Goal: Task Accomplishment & Management: Manage account settings

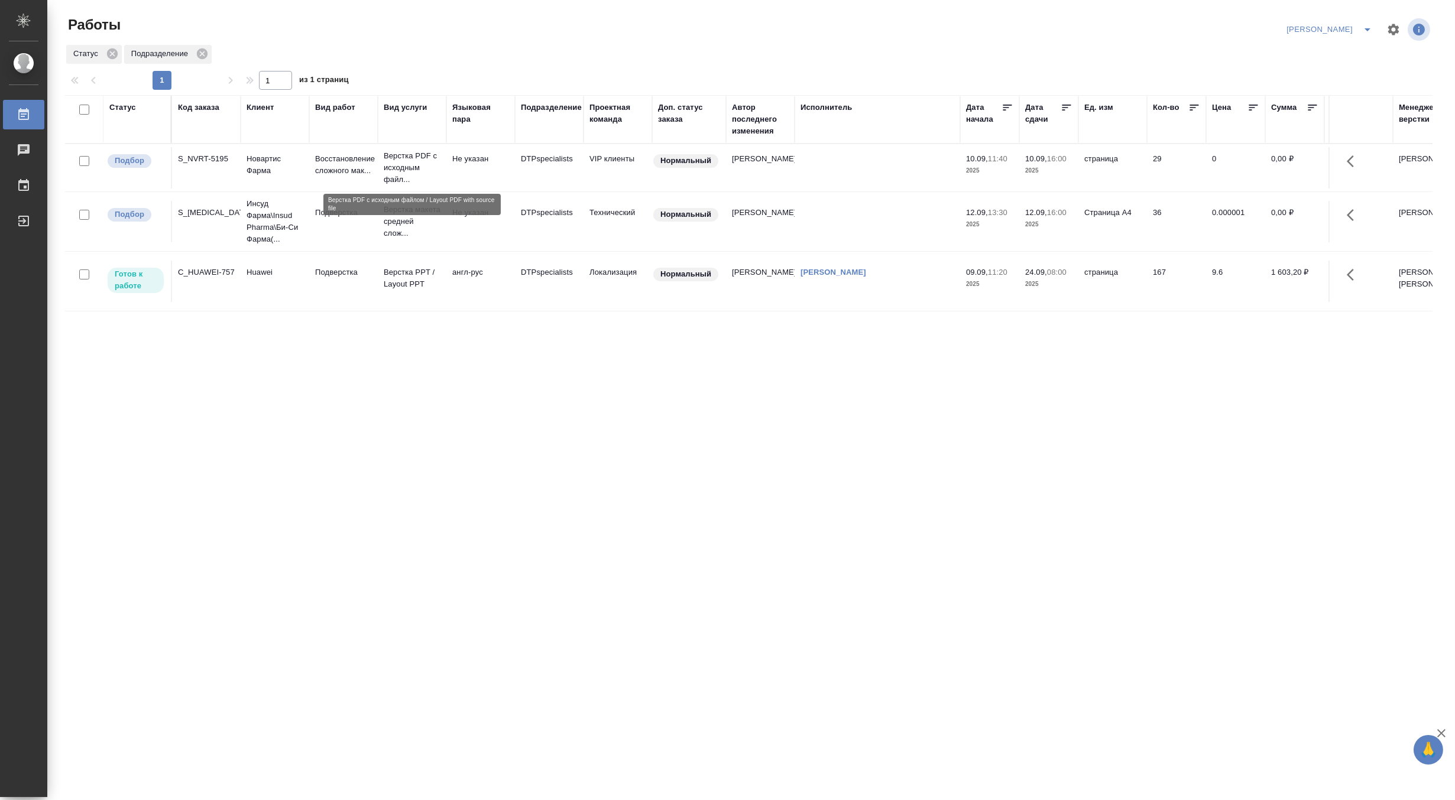
click at [391, 167] on p "Верстка PDF с исходным файл..." at bounding box center [412, 167] width 57 height 35
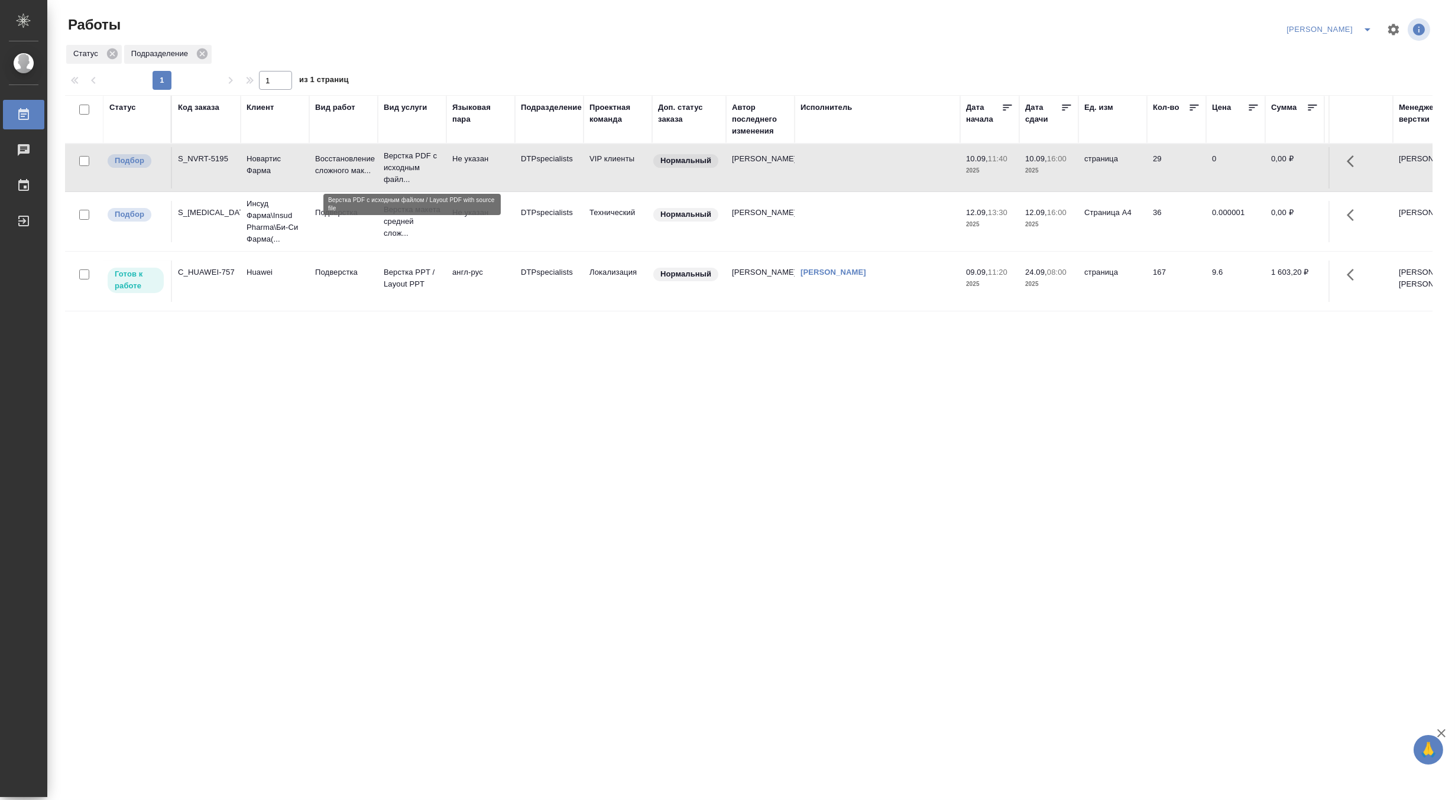
click at [391, 167] on p "Верстка PDF с исходным файл..." at bounding box center [412, 167] width 57 height 35
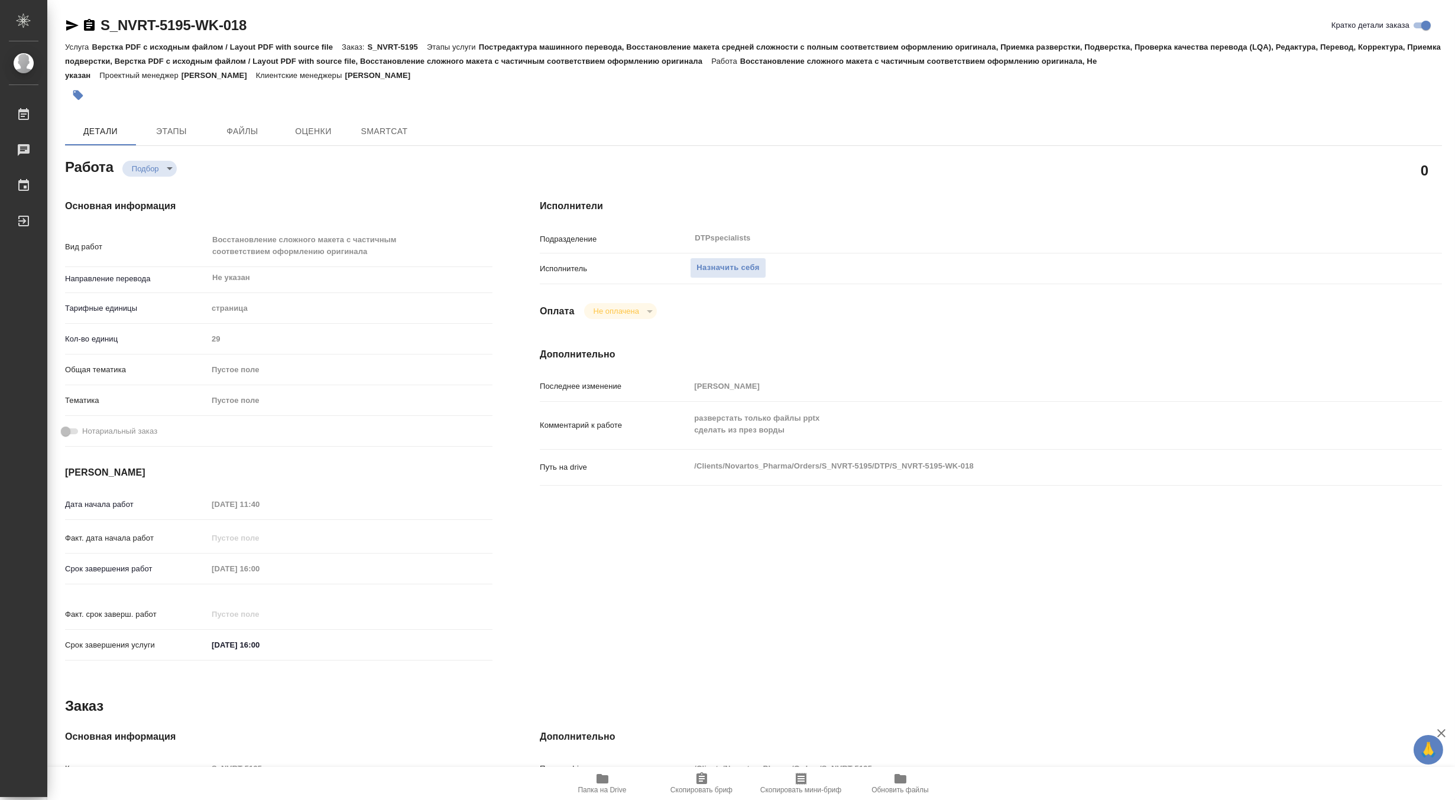
type textarea "x"
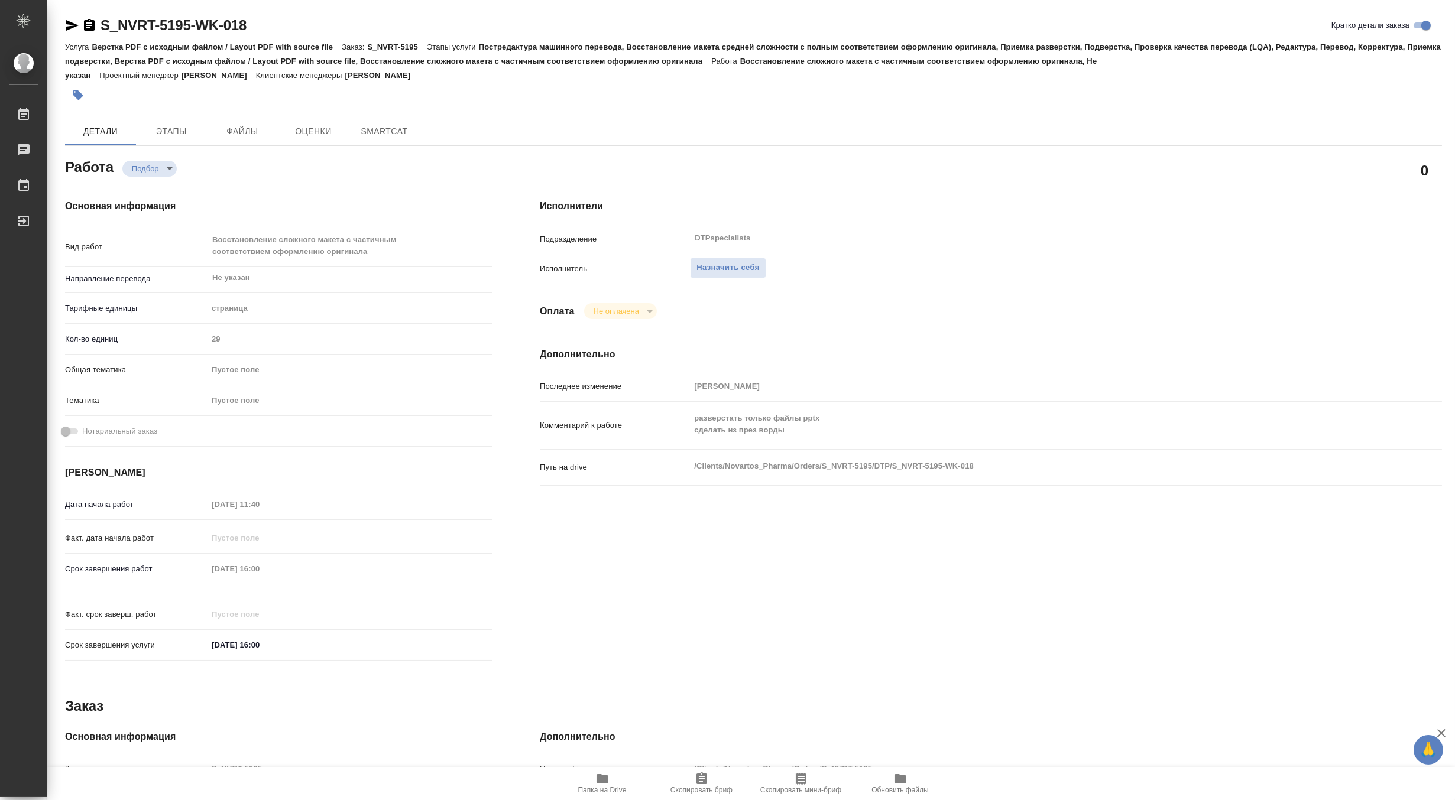
type textarea "x"
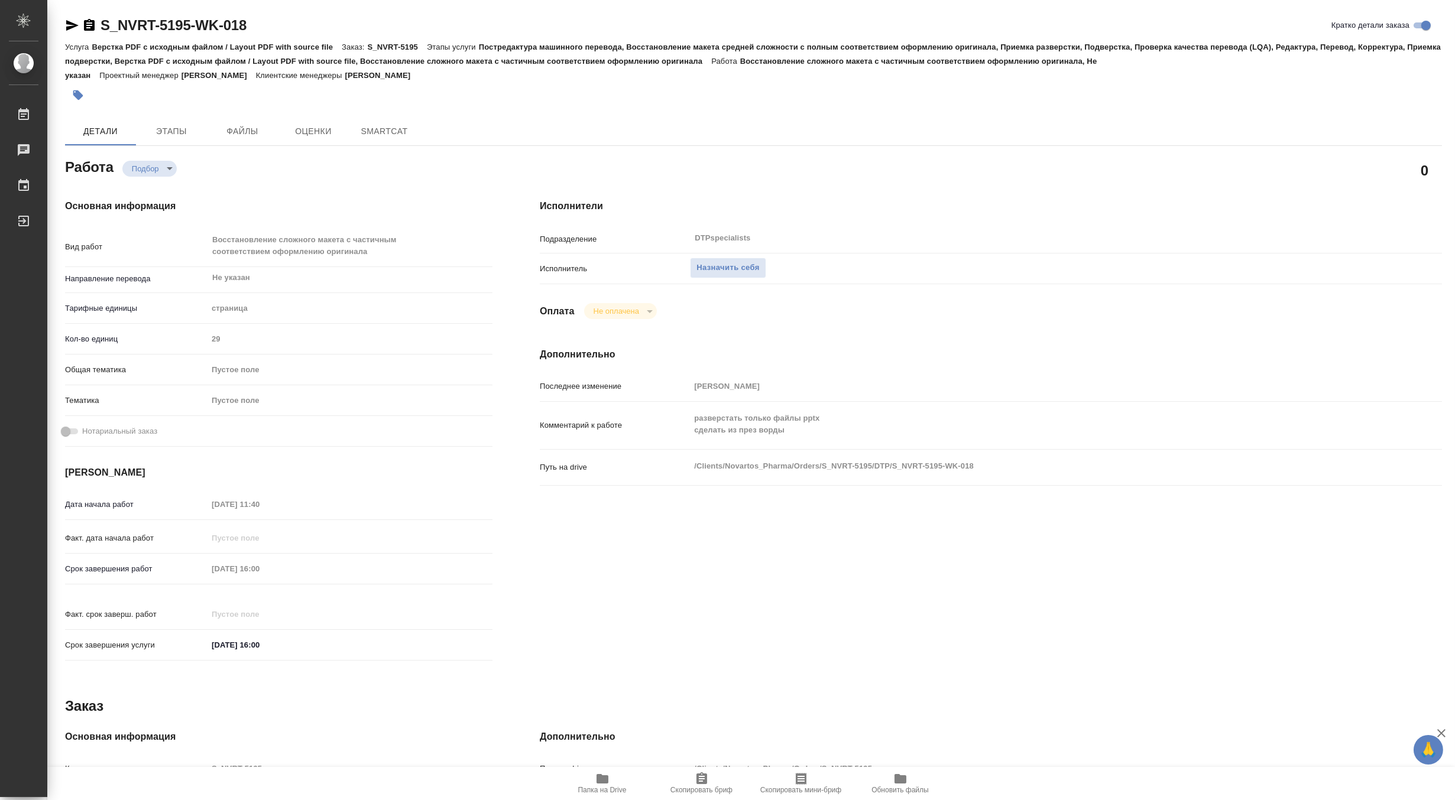
type textarea "x"
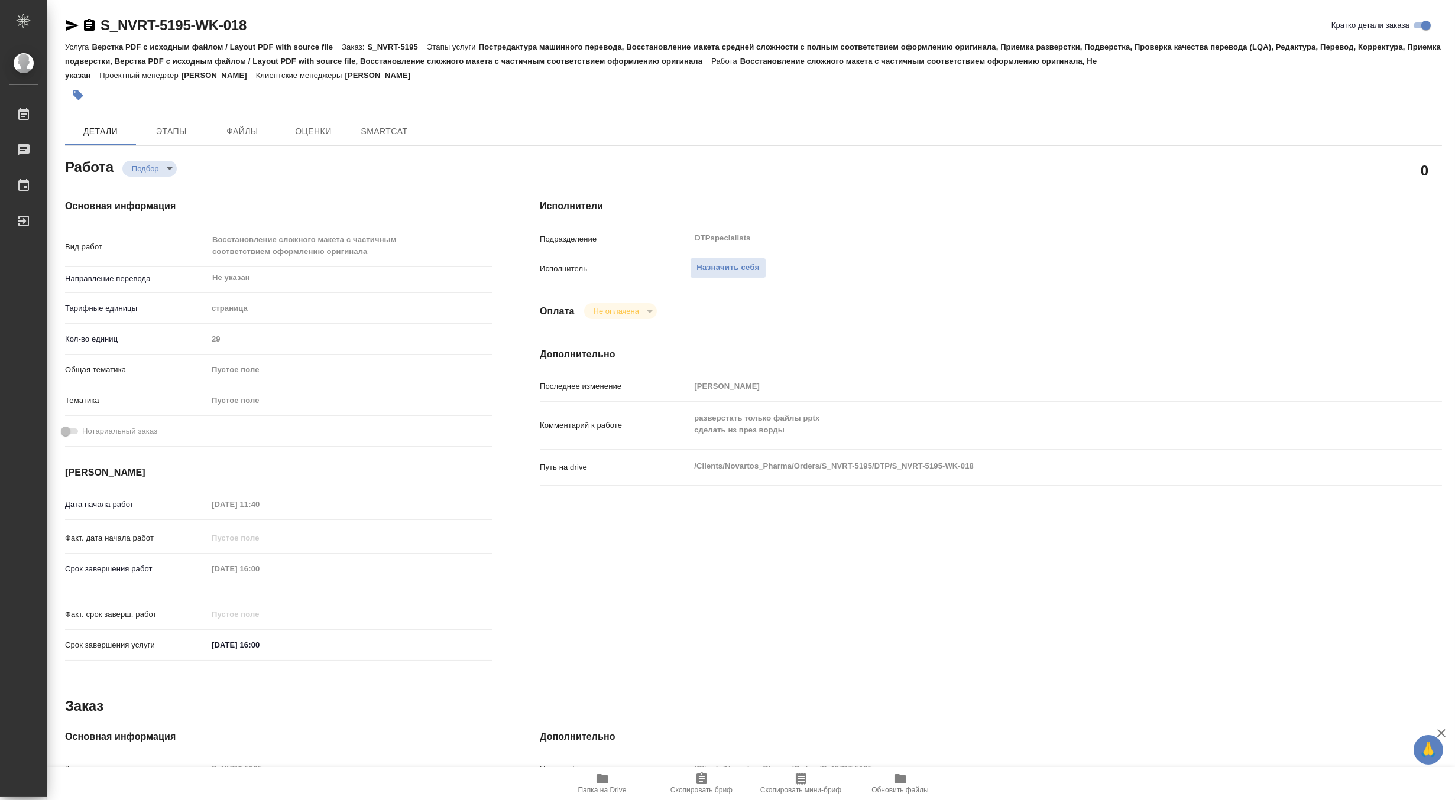
type textarea "x"
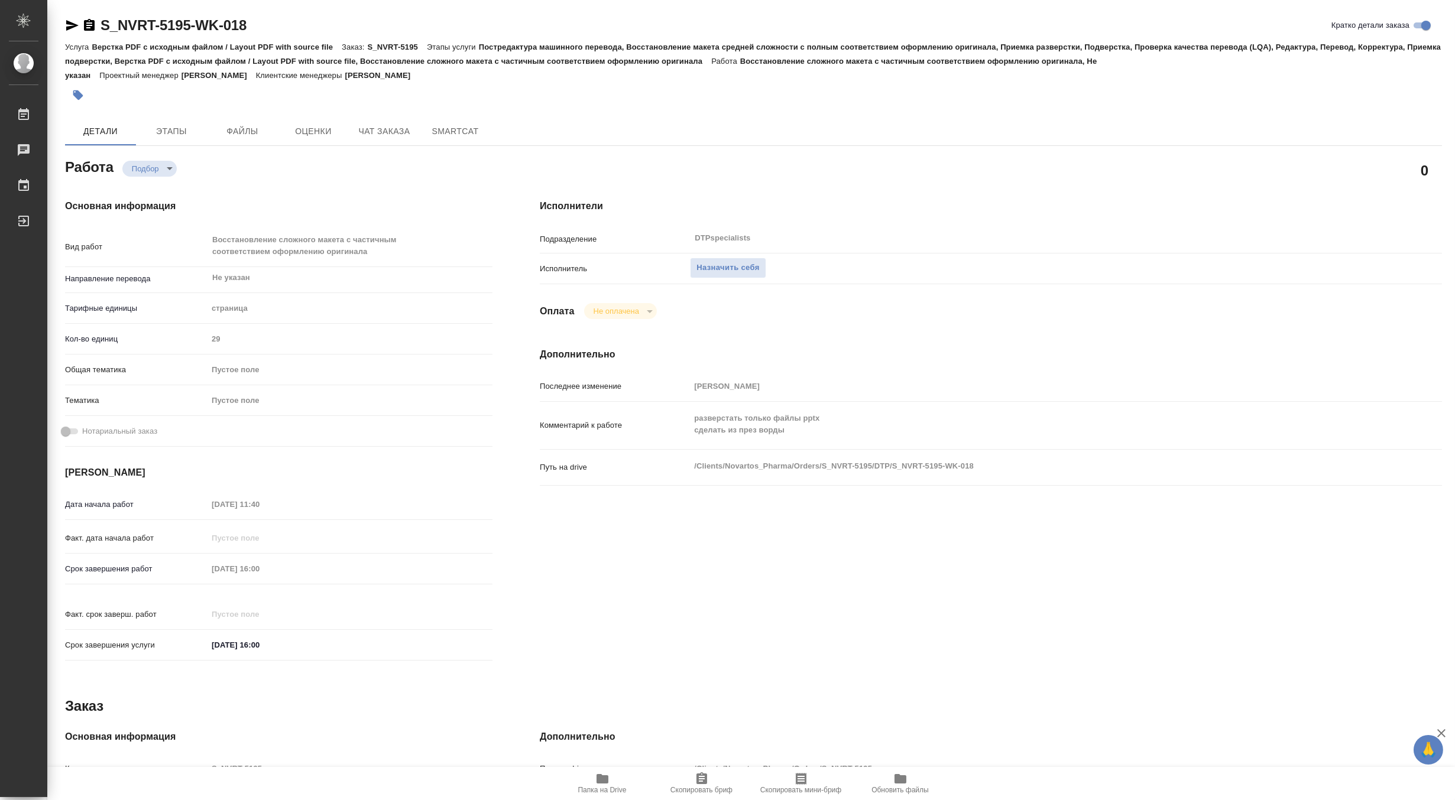
type textarea "x"
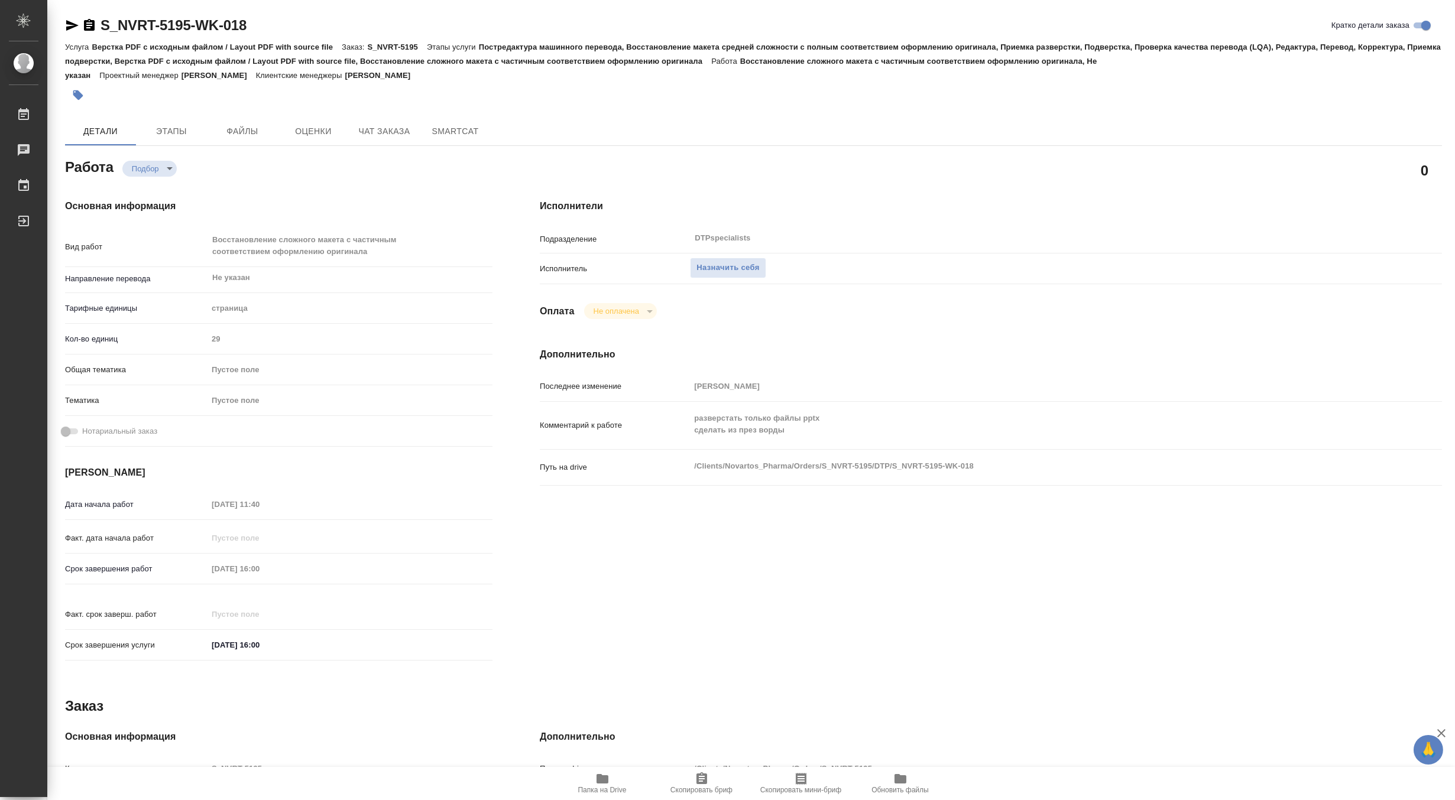
type textarea "x"
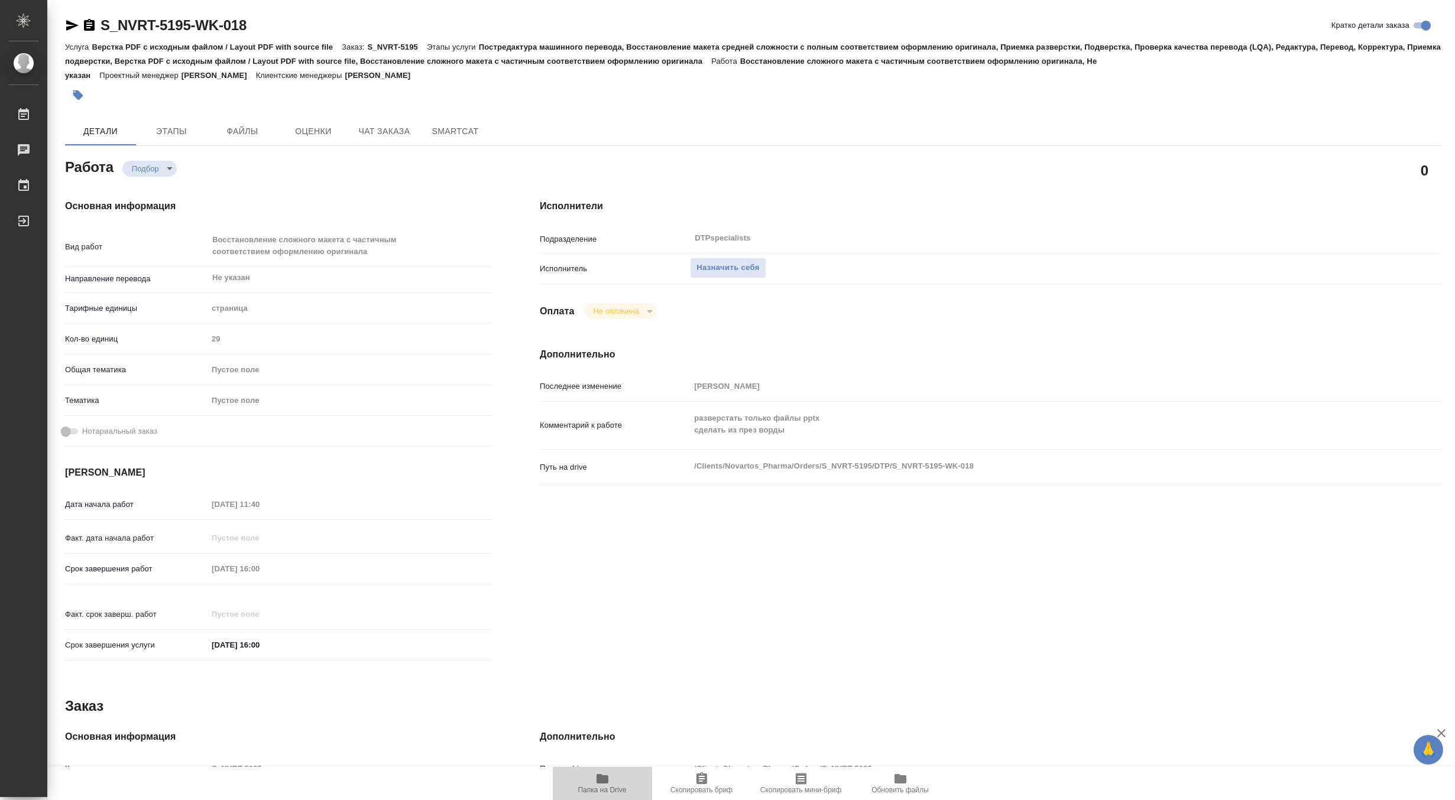
click at [601, 780] on icon "button" at bounding box center [602, 778] width 12 height 9
click at [732, 272] on span "Назначить себя" at bounding box center [727, 268] width 63 height 14
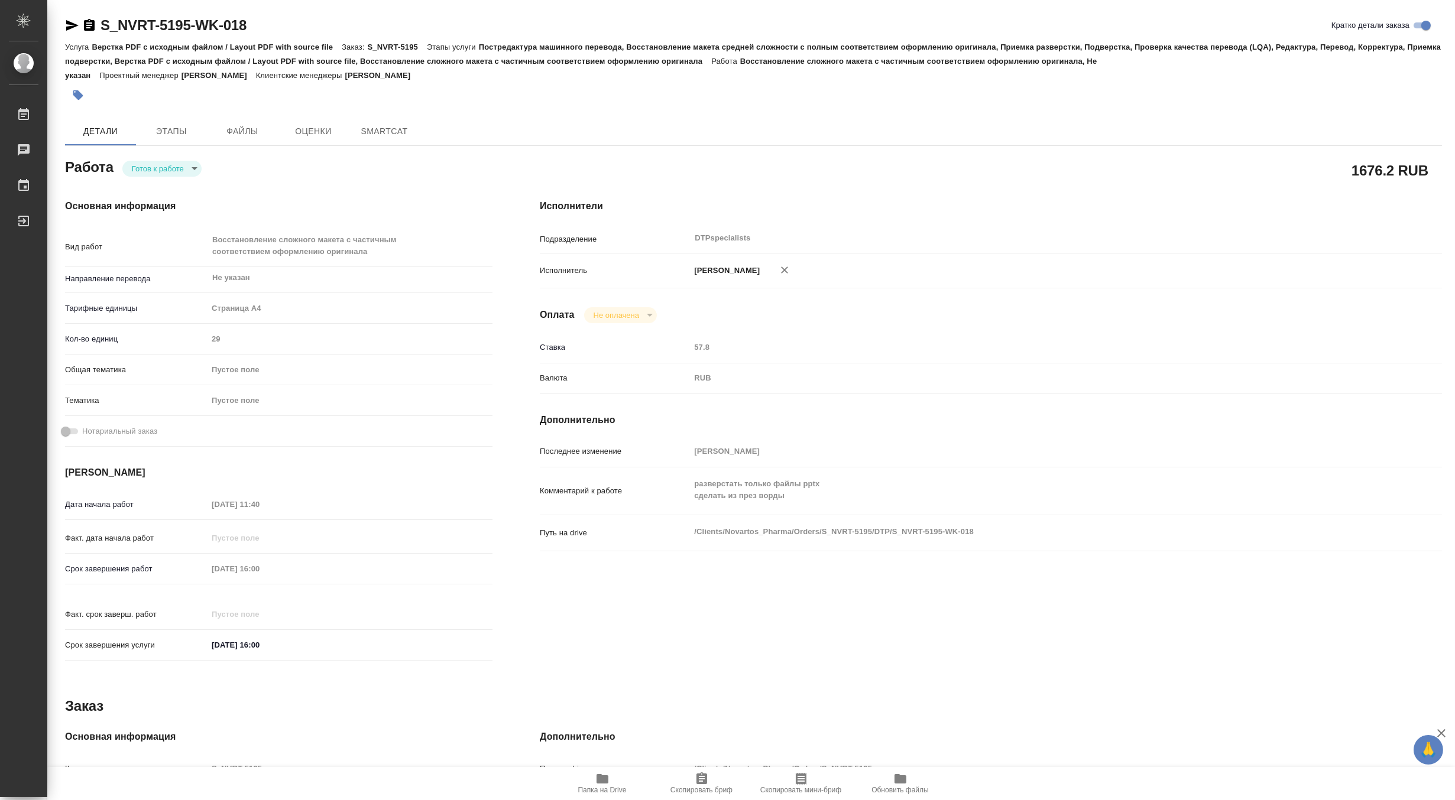
type textarea "x"
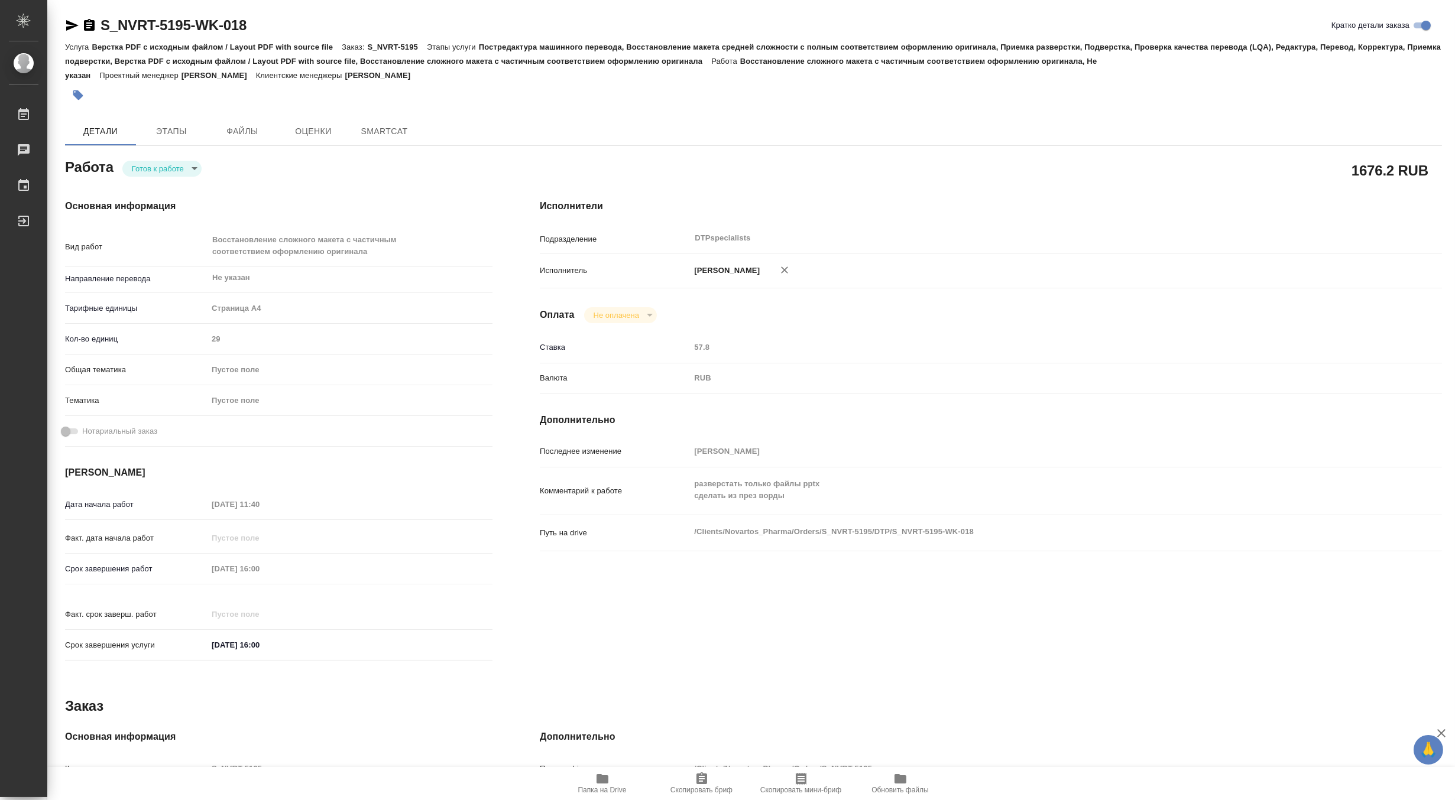
type textarea "x"
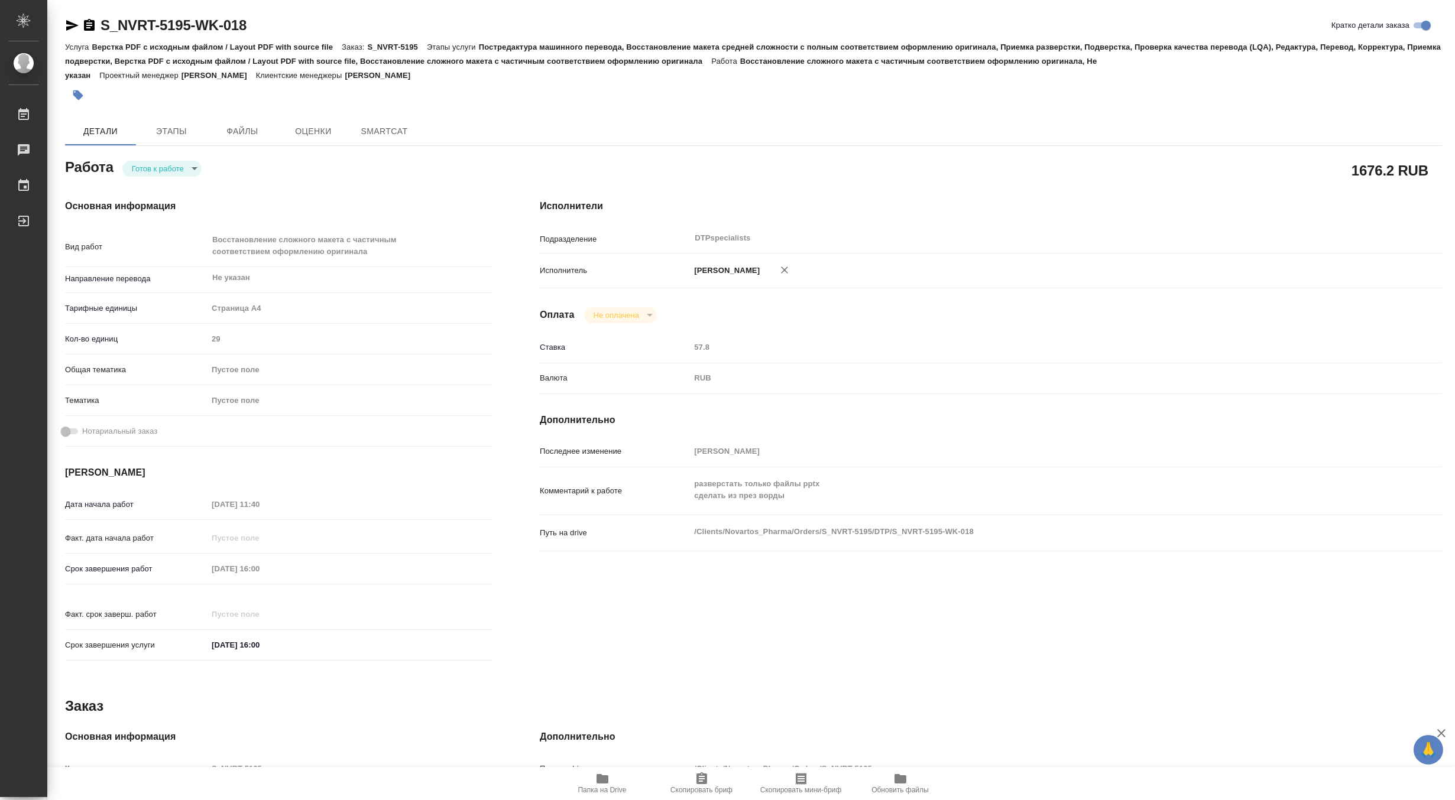
type textarea "x"
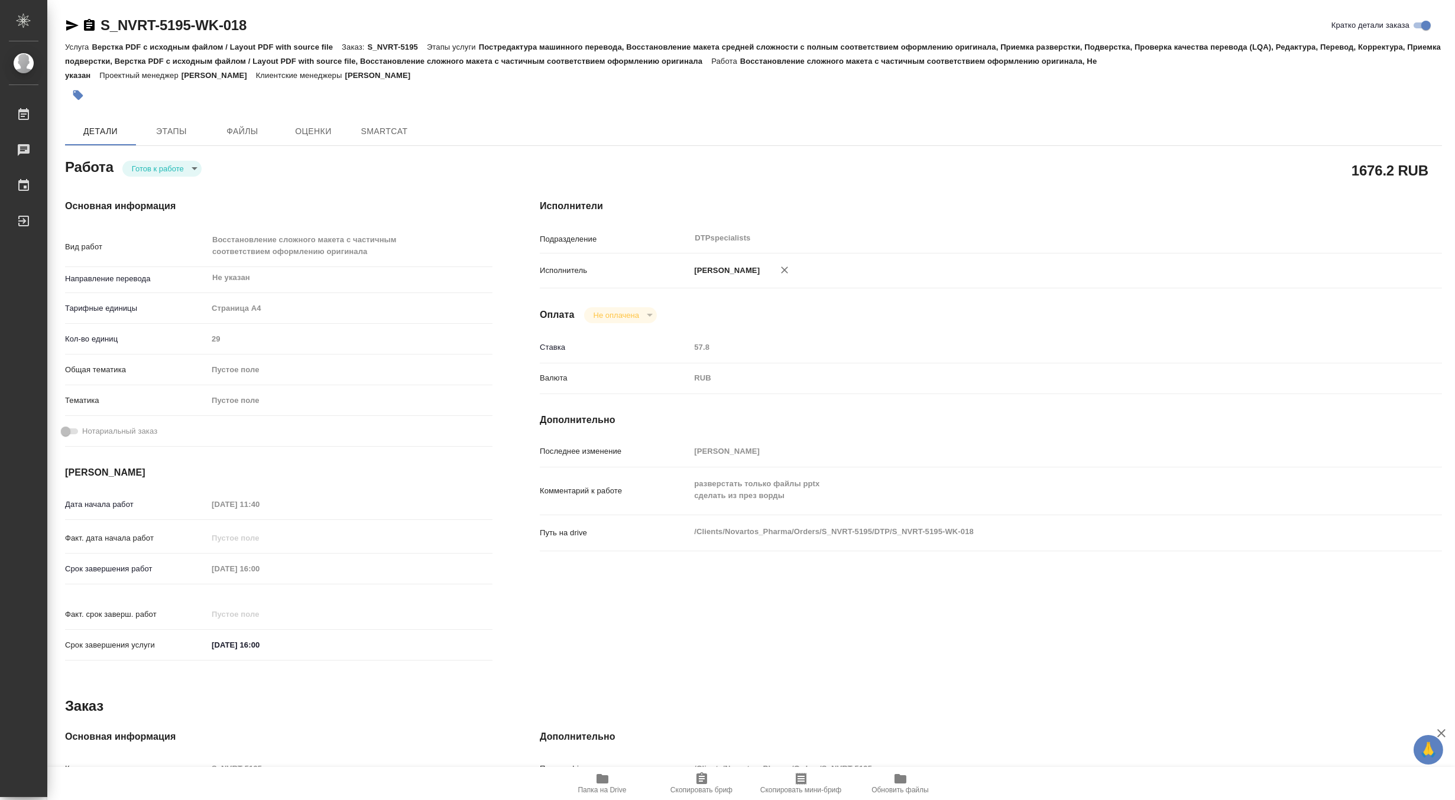
type textarea "x"
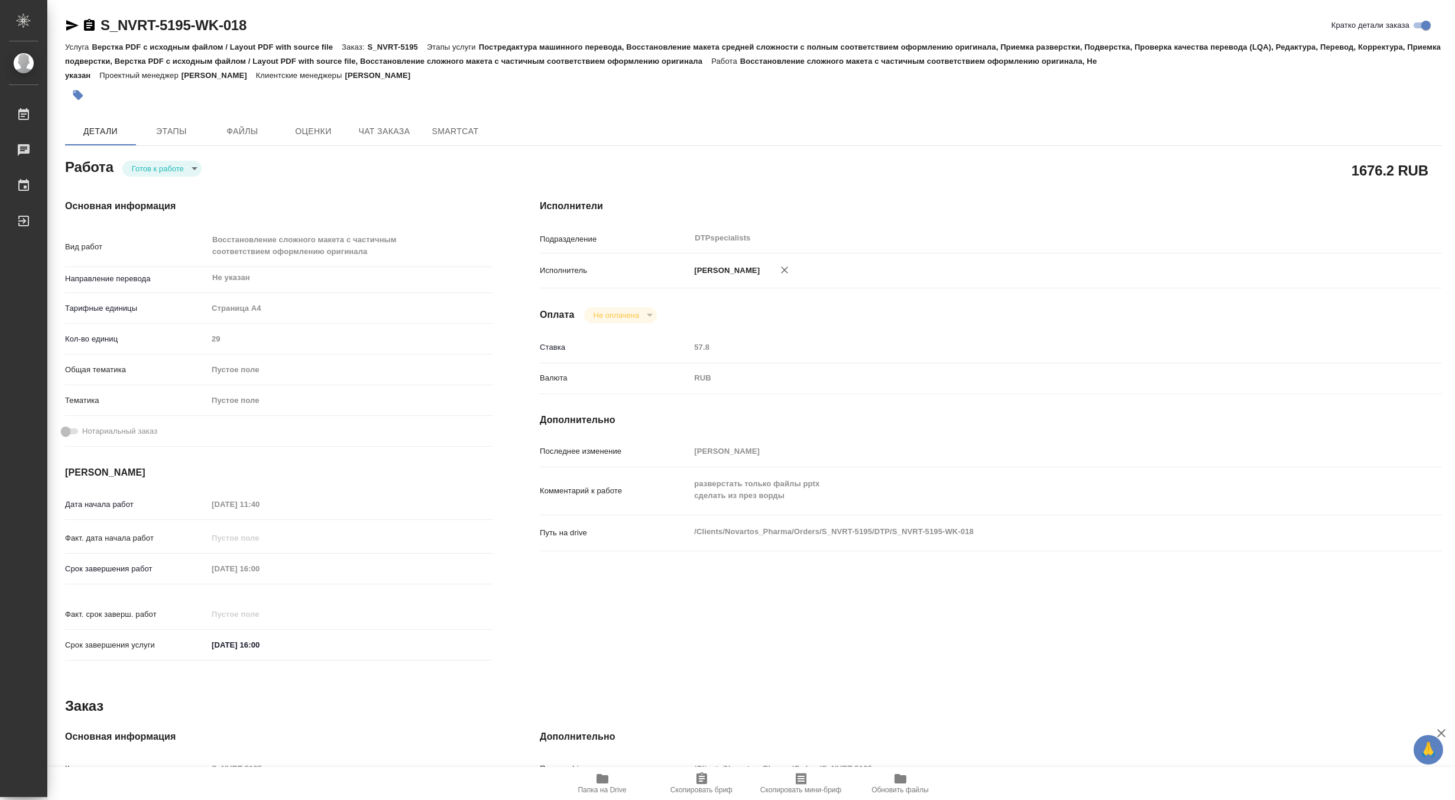
type textarea "x"
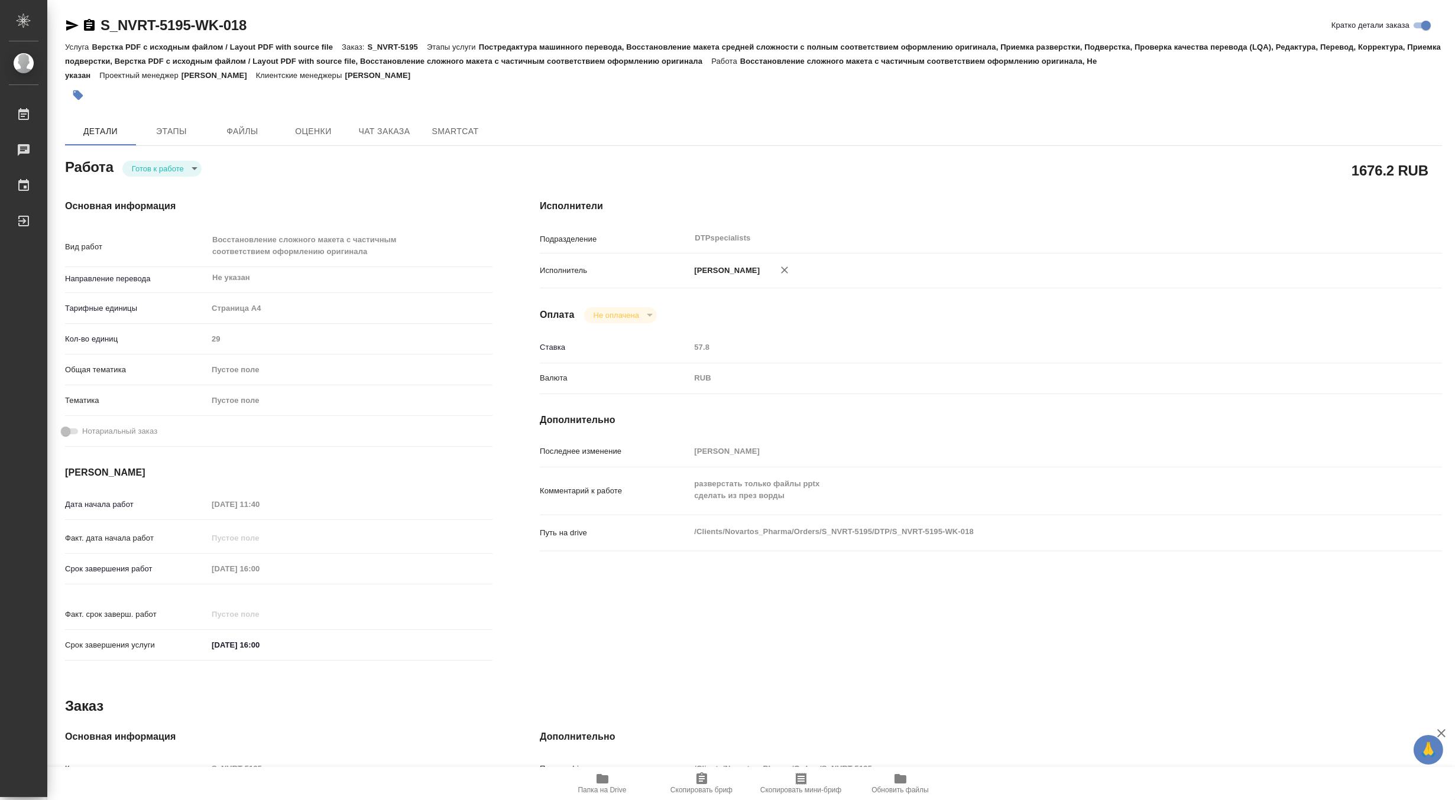
type textarea "x"
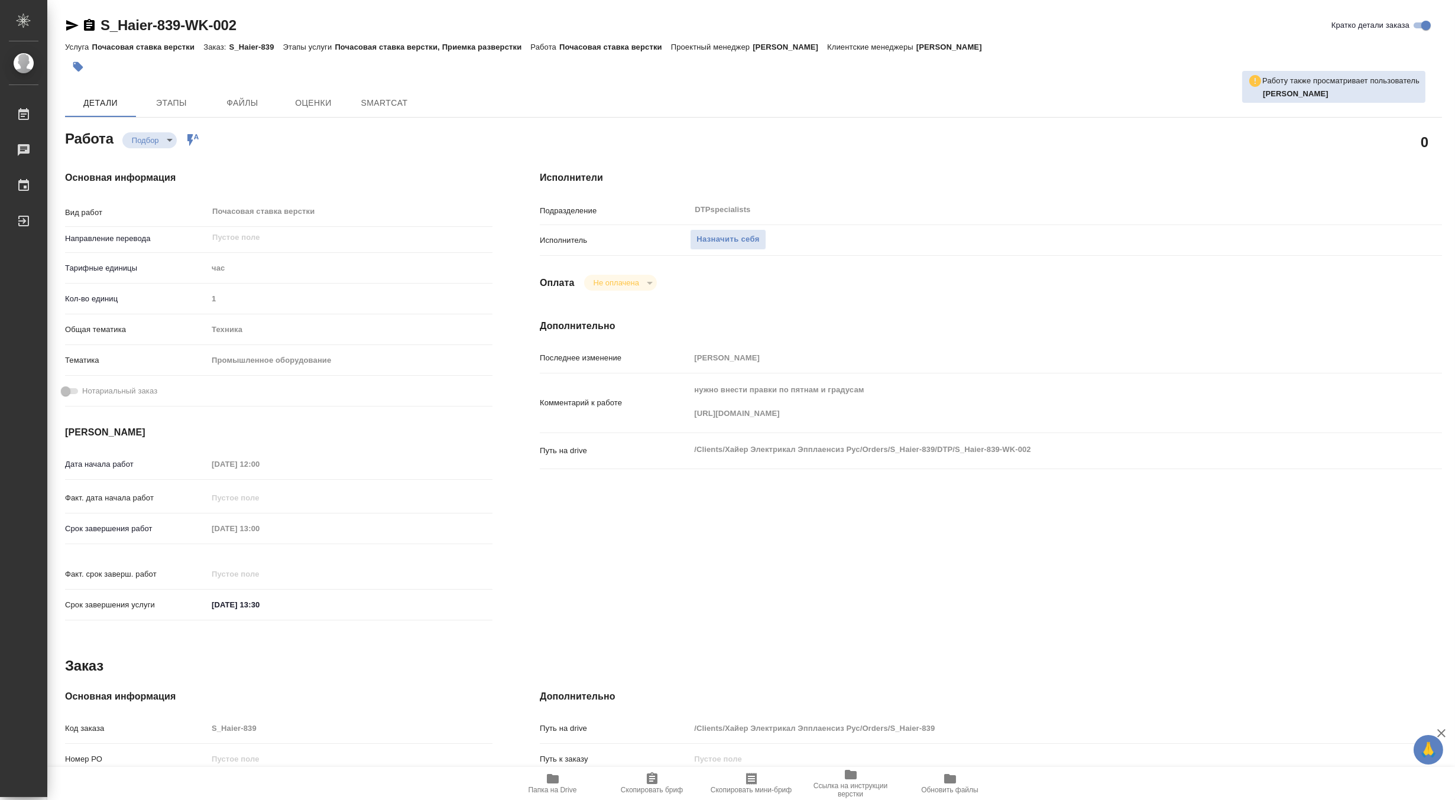
type textarea "x"
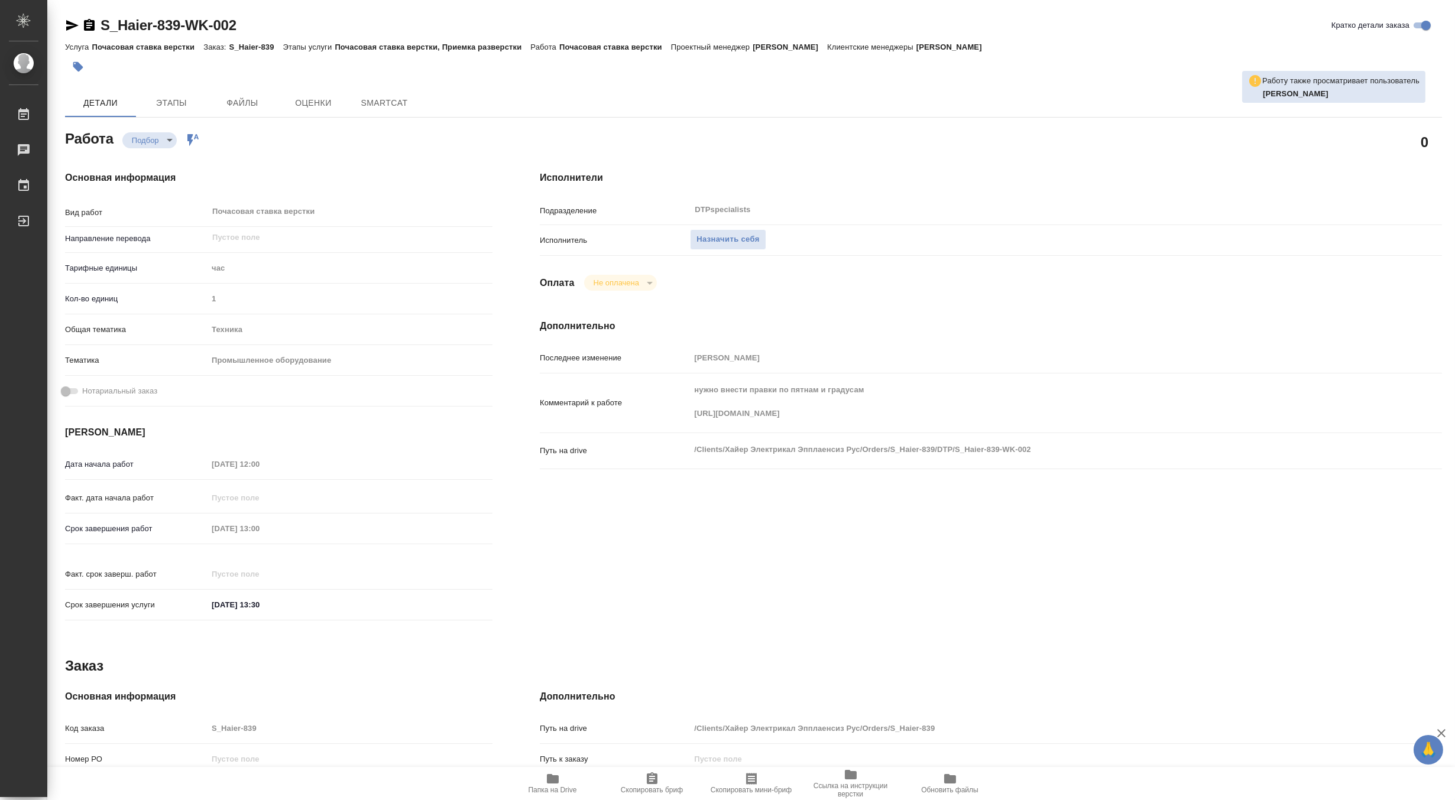
type textarea "x"
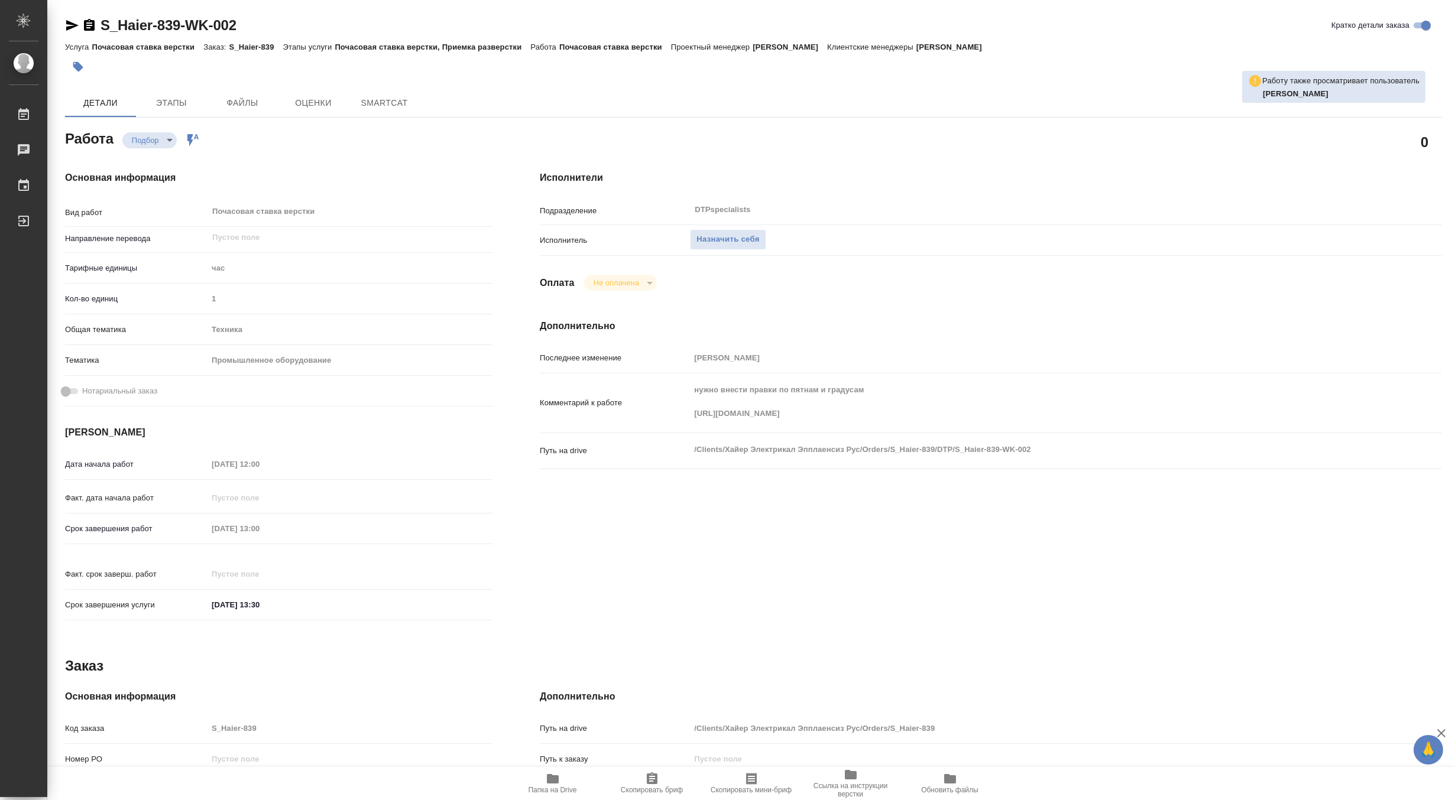
type textarea "x"
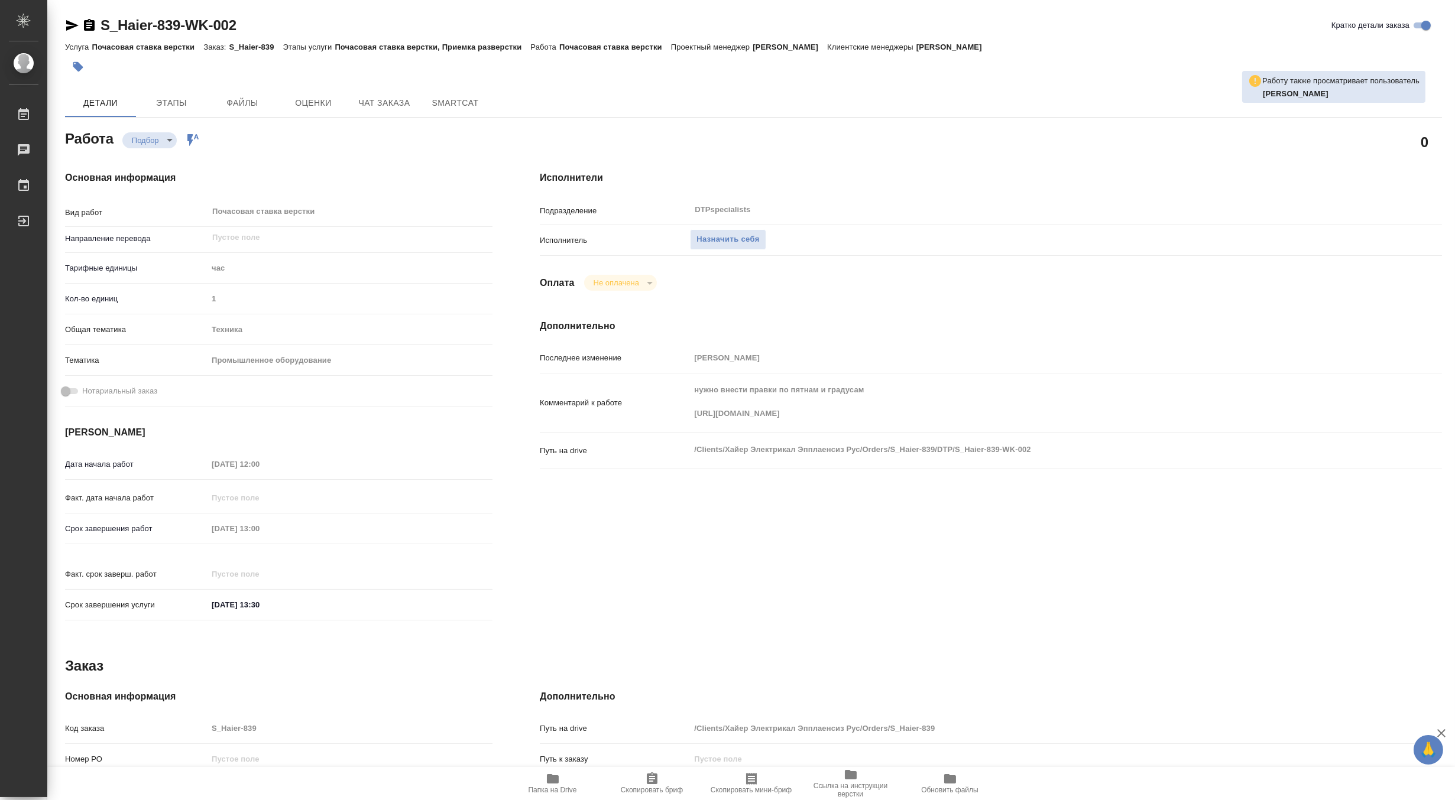
type textarea "x"
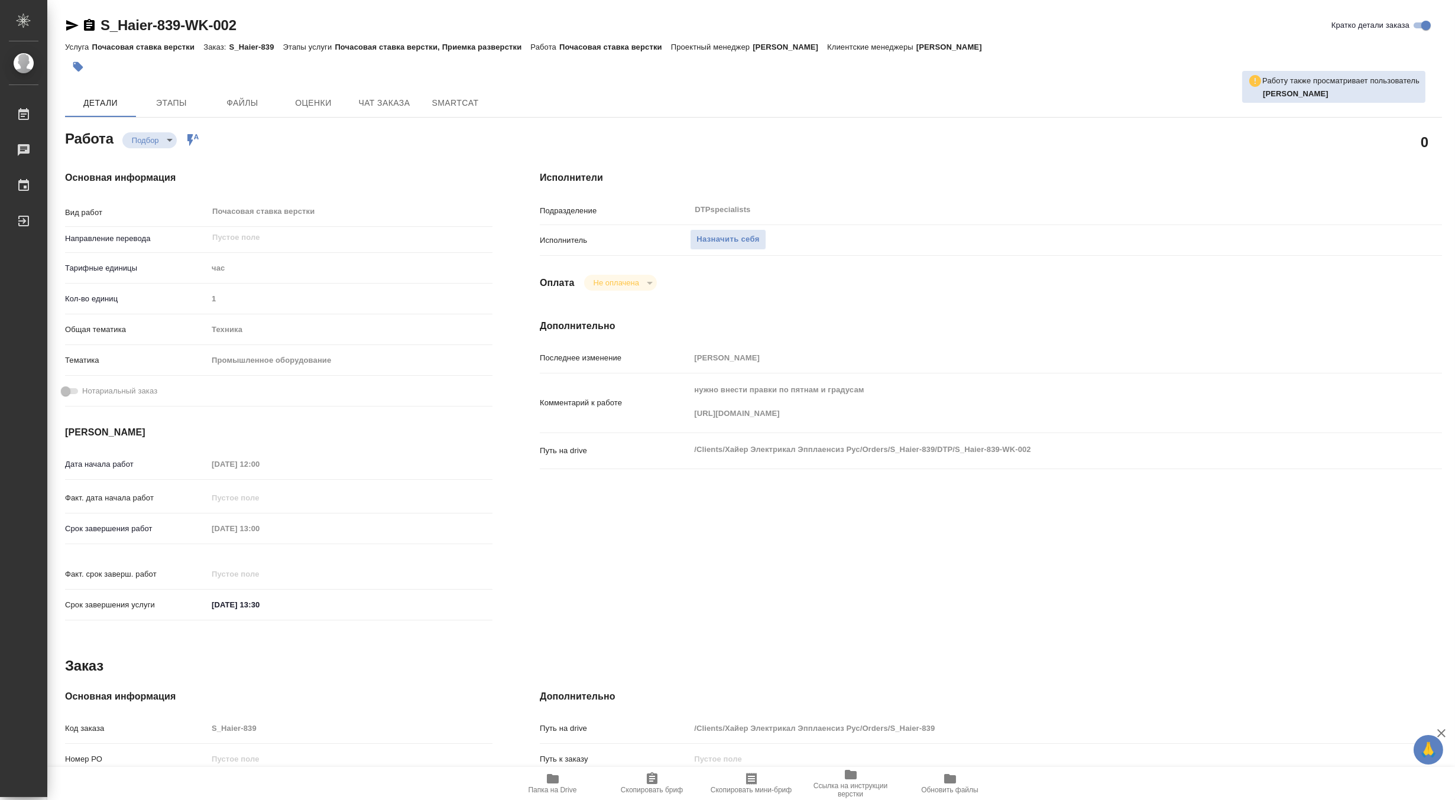
type textarea "x"
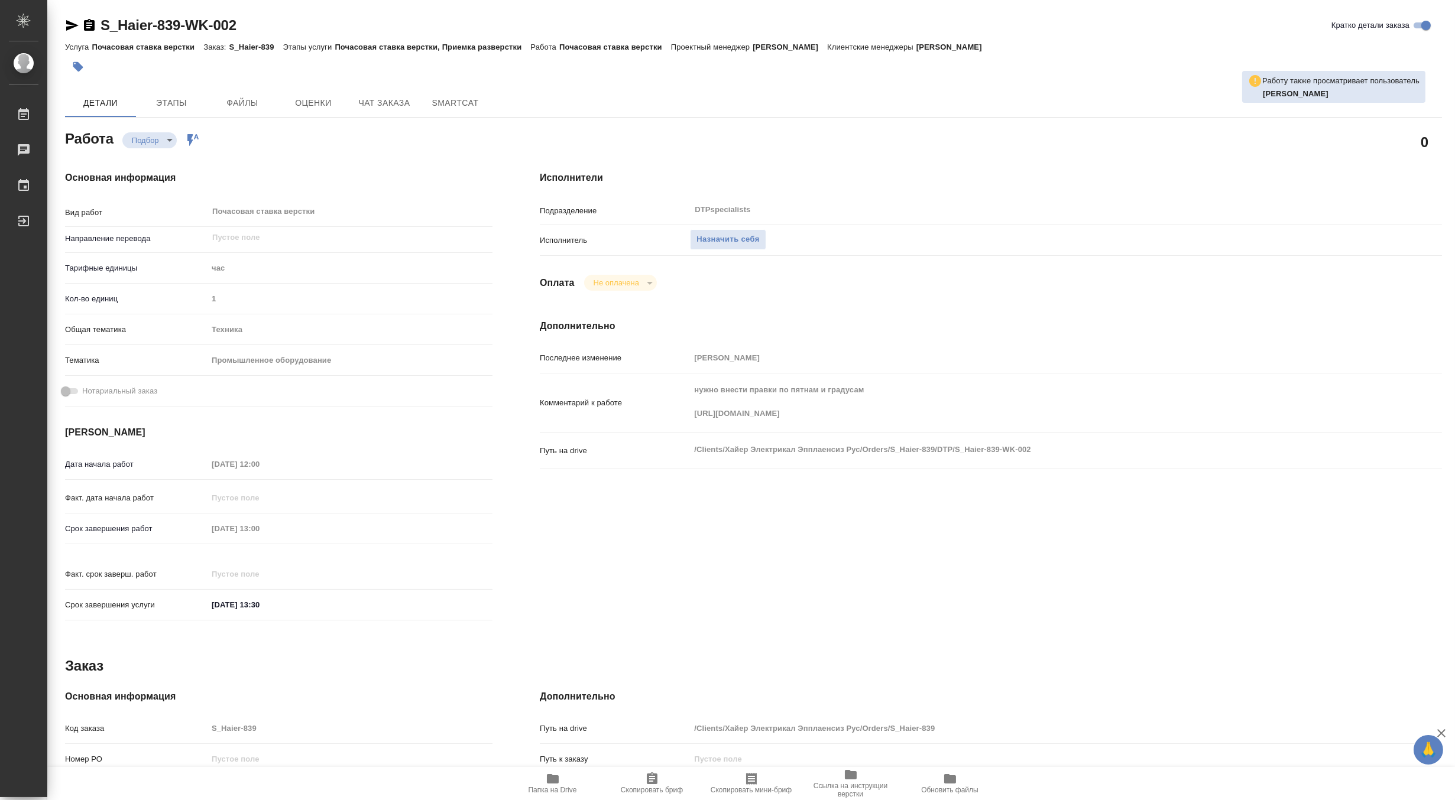
click at [538, 784] on span "Папка на Drive" at bounding box center [552, 783] width 85 height 22
click at [718, 234] on span "Назначить себя" at bounding box center [727, 240] width 63 height 14
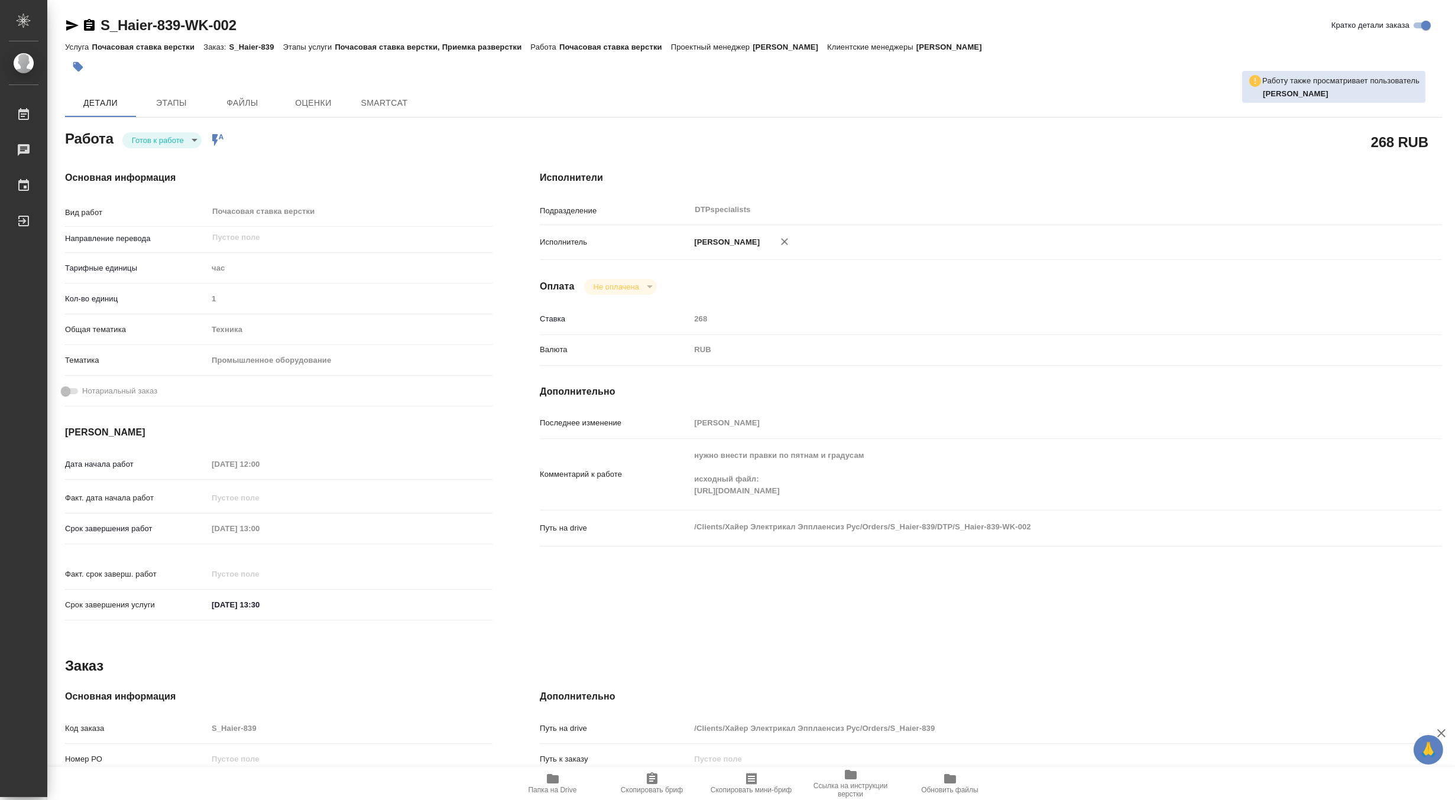
type textarea "x"
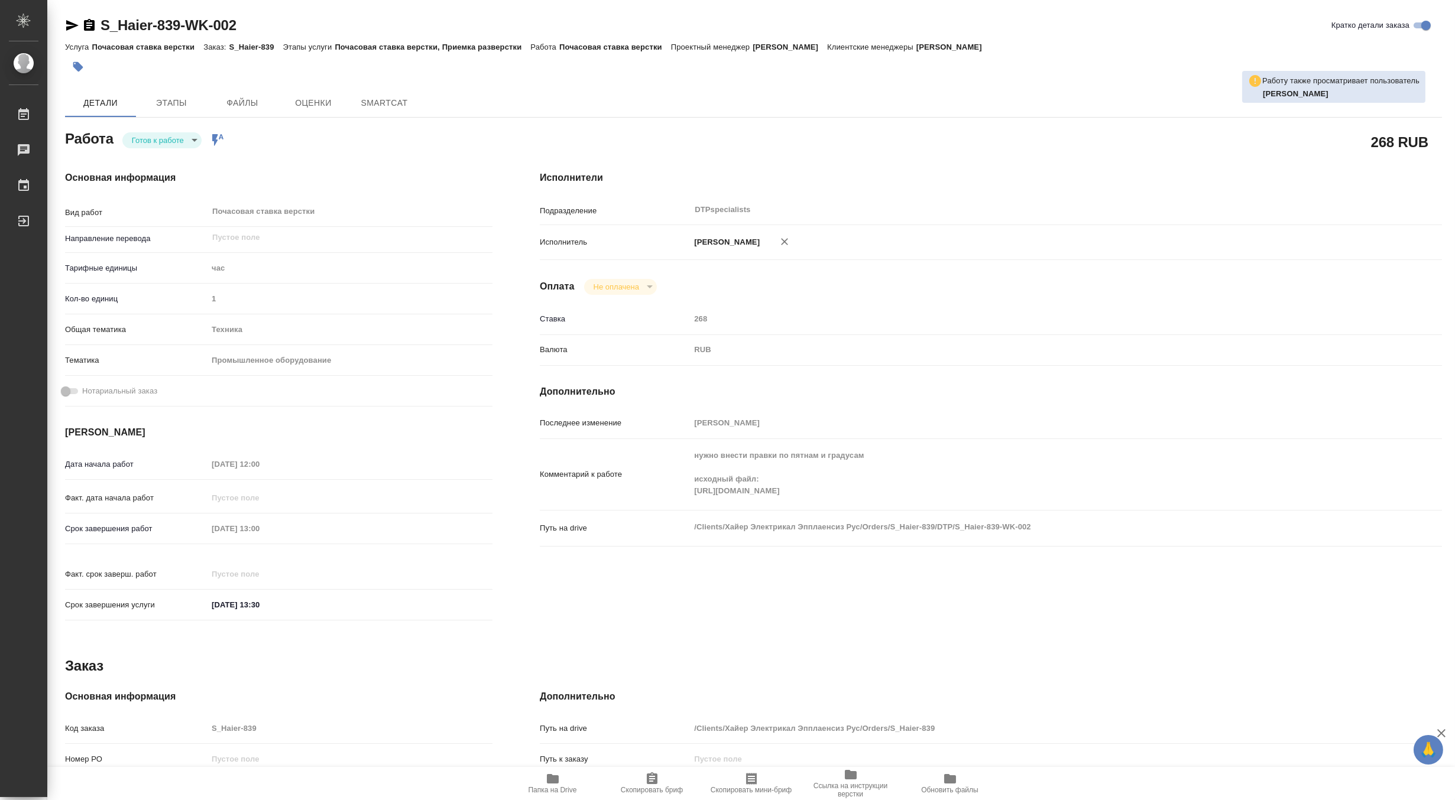
type textarea "x"
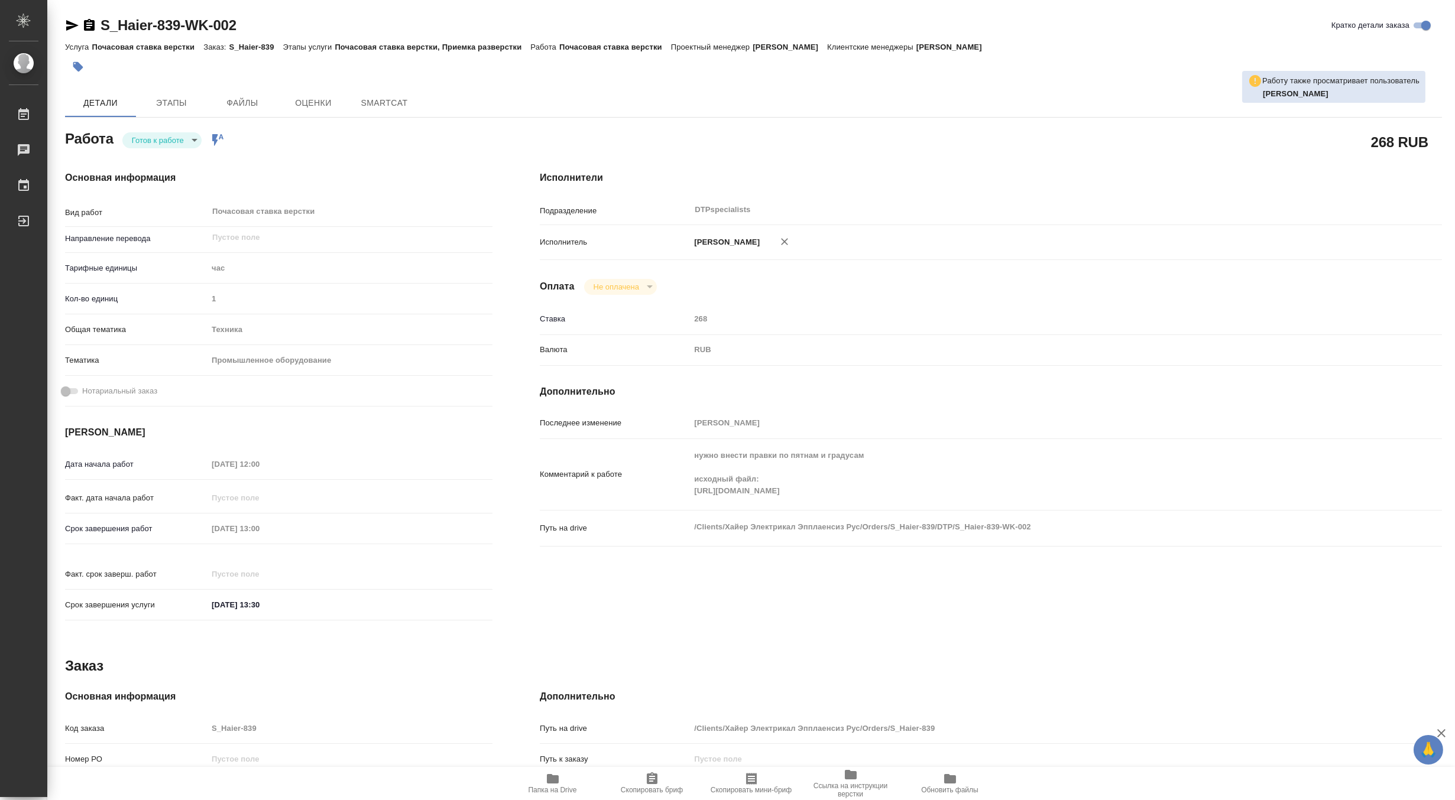
type textarea "x"
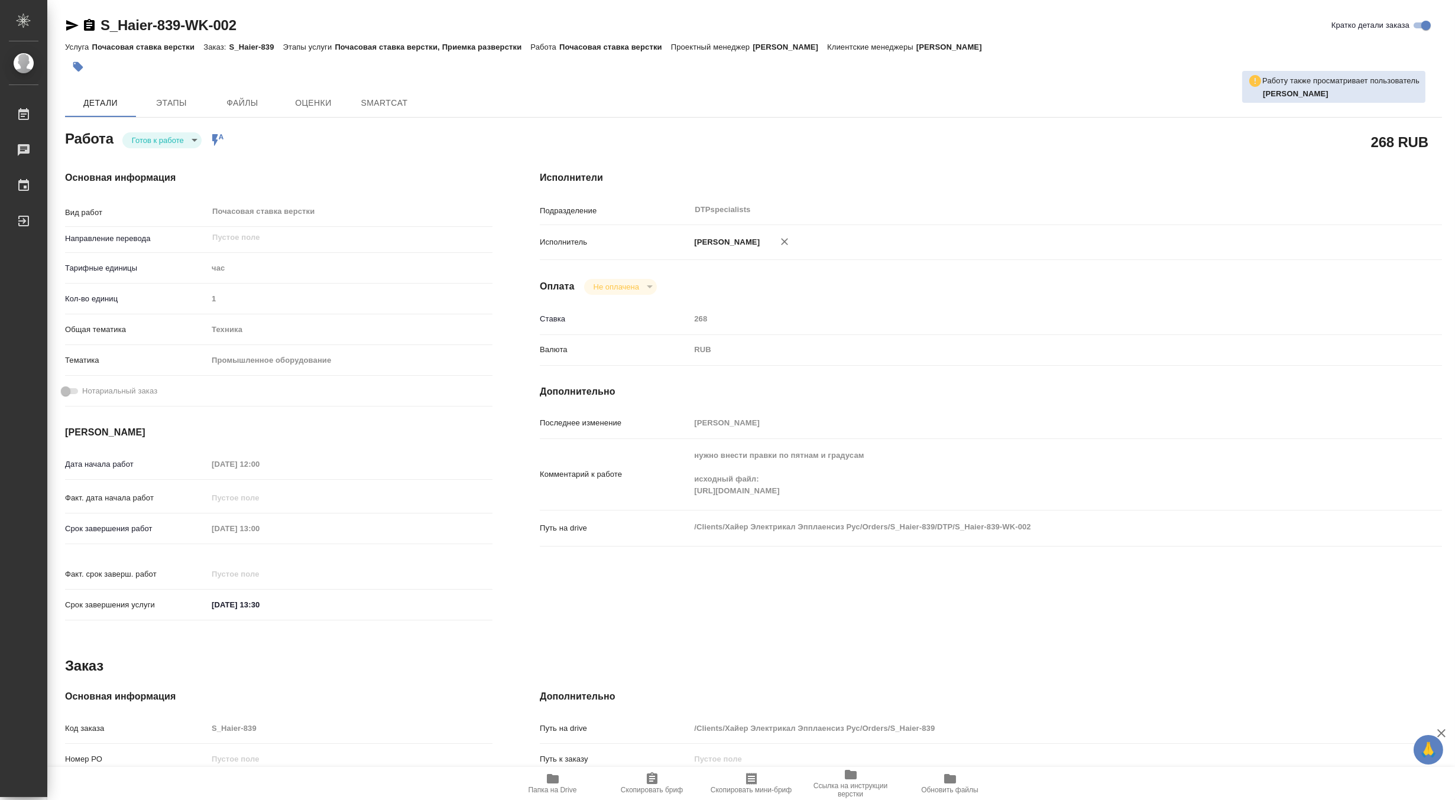
type textarea "x"
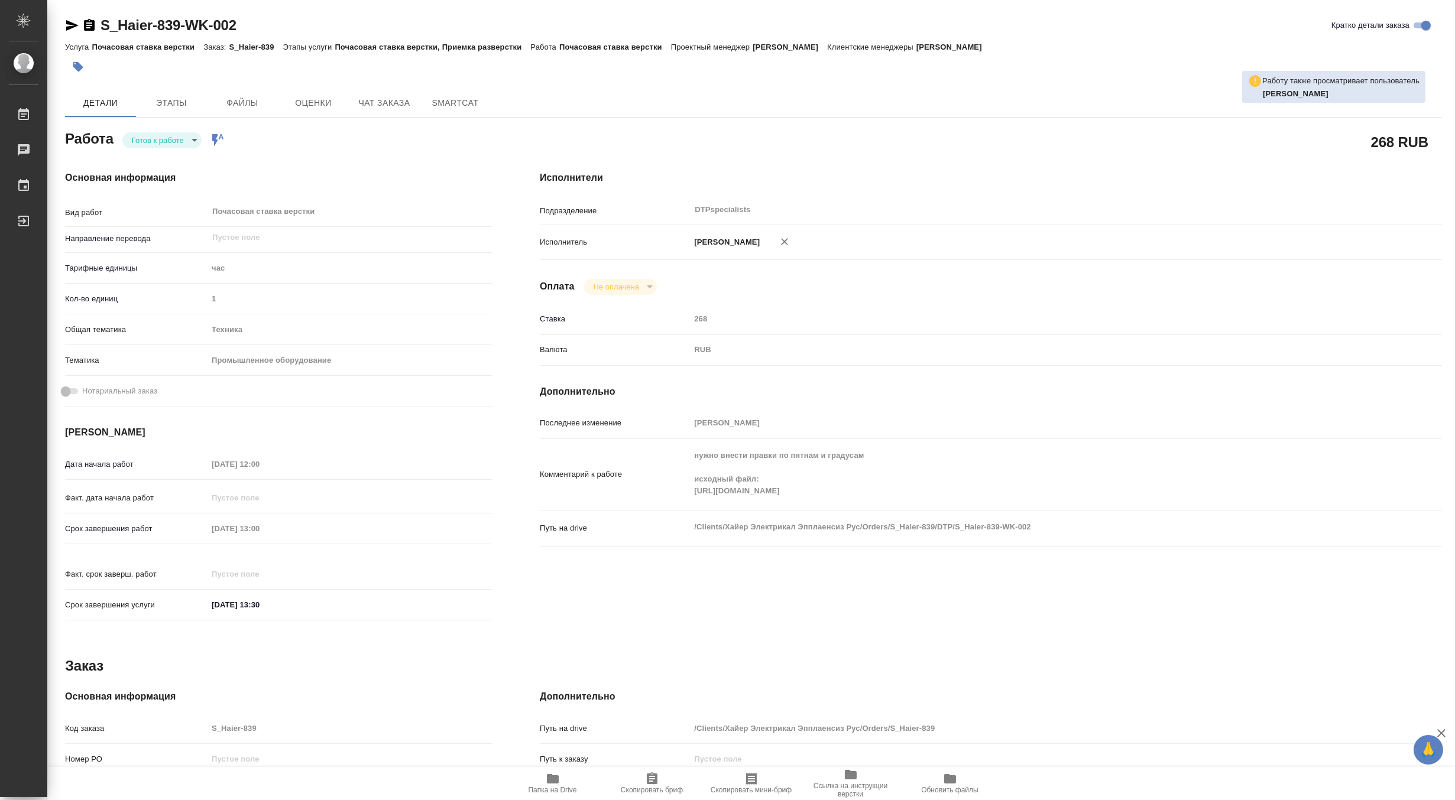
type textarea "x"
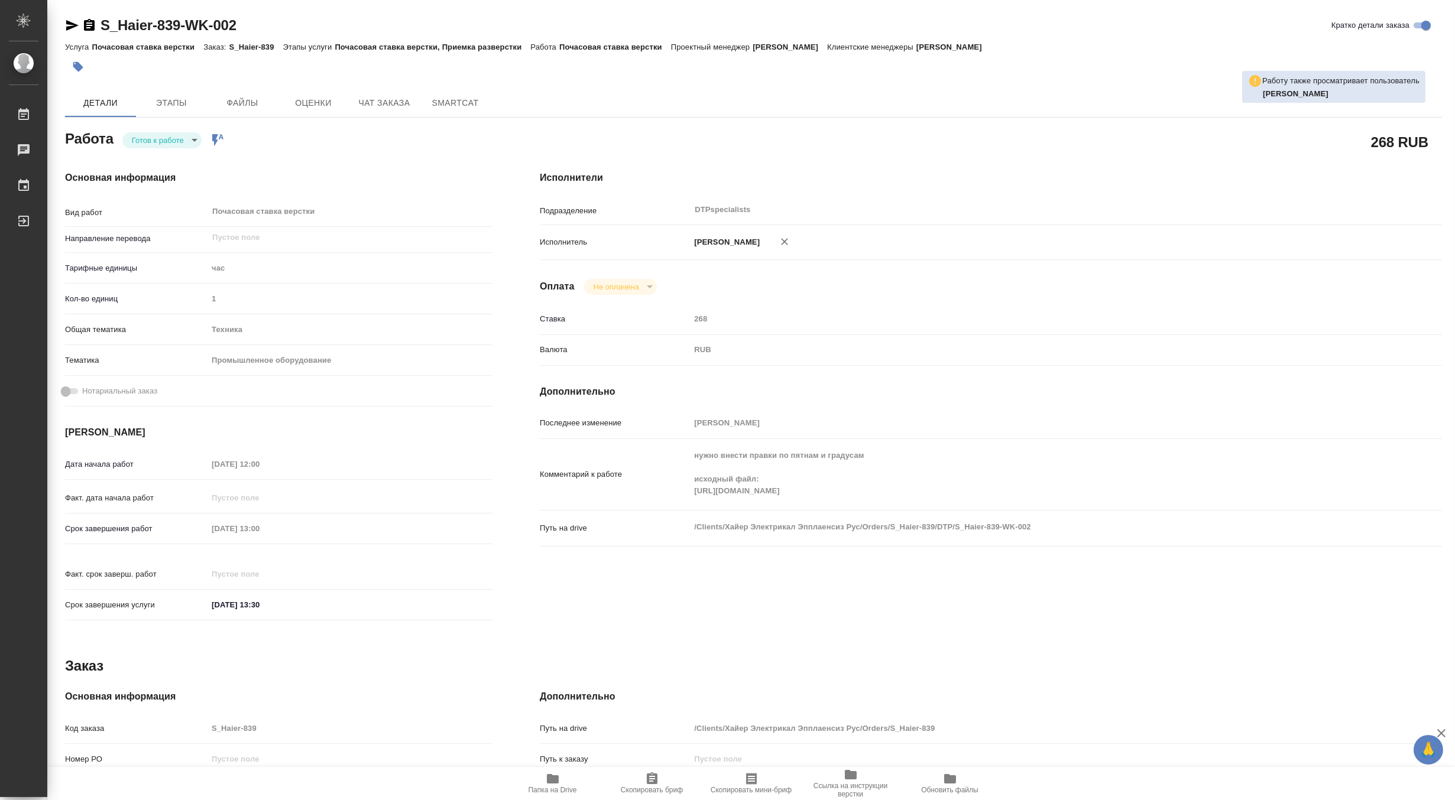
type textarea "x"
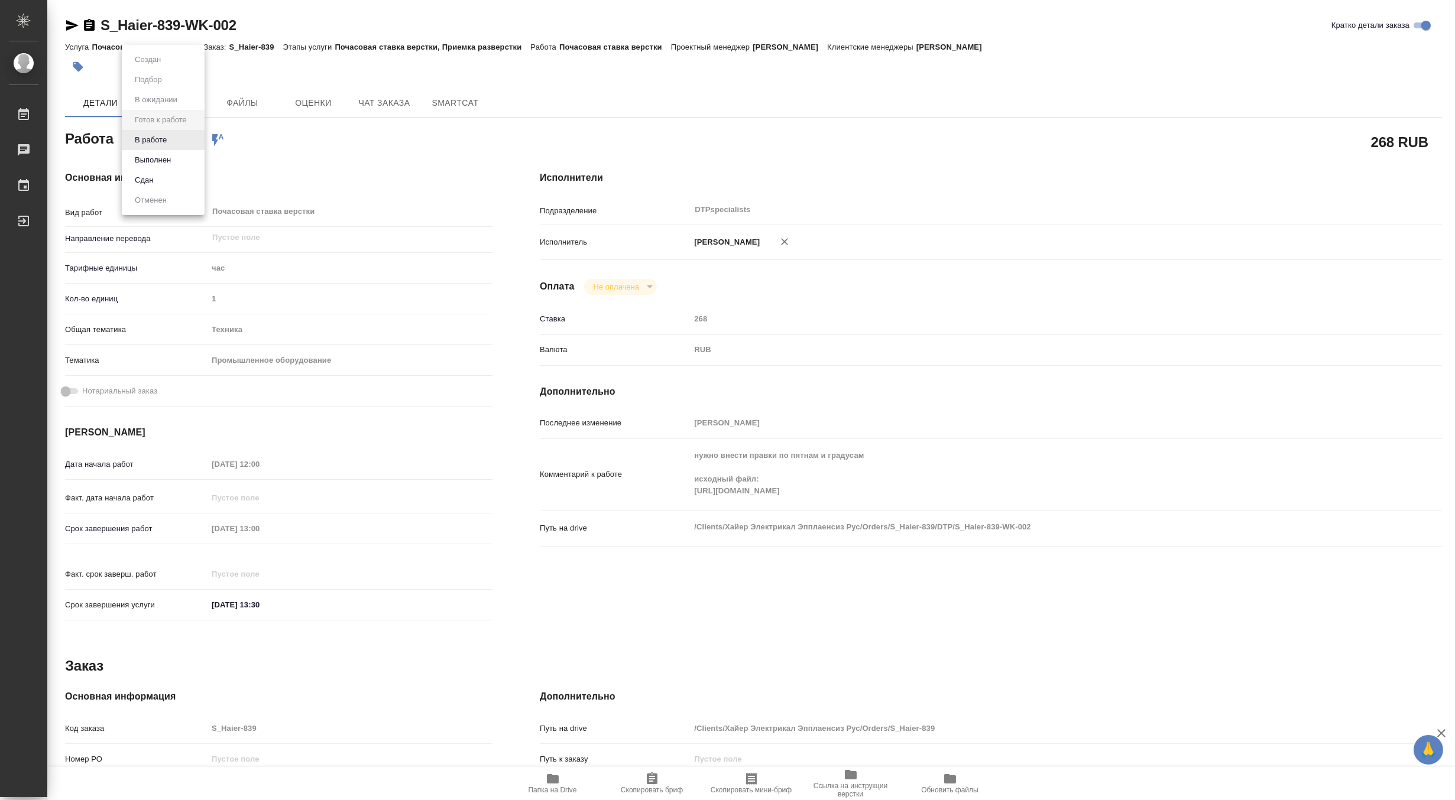
click at [160, 136] on body "🙏 .cls-1 fill:#fff; AWATERA Matveeva Maria Работы 0 Чаты График Выйти S_Haier-8…" at bounding box center [727, 400] width 1455 height 800
click at [151, 141] on button "В работе" at bounding box center [150, 140] width 39 height 13
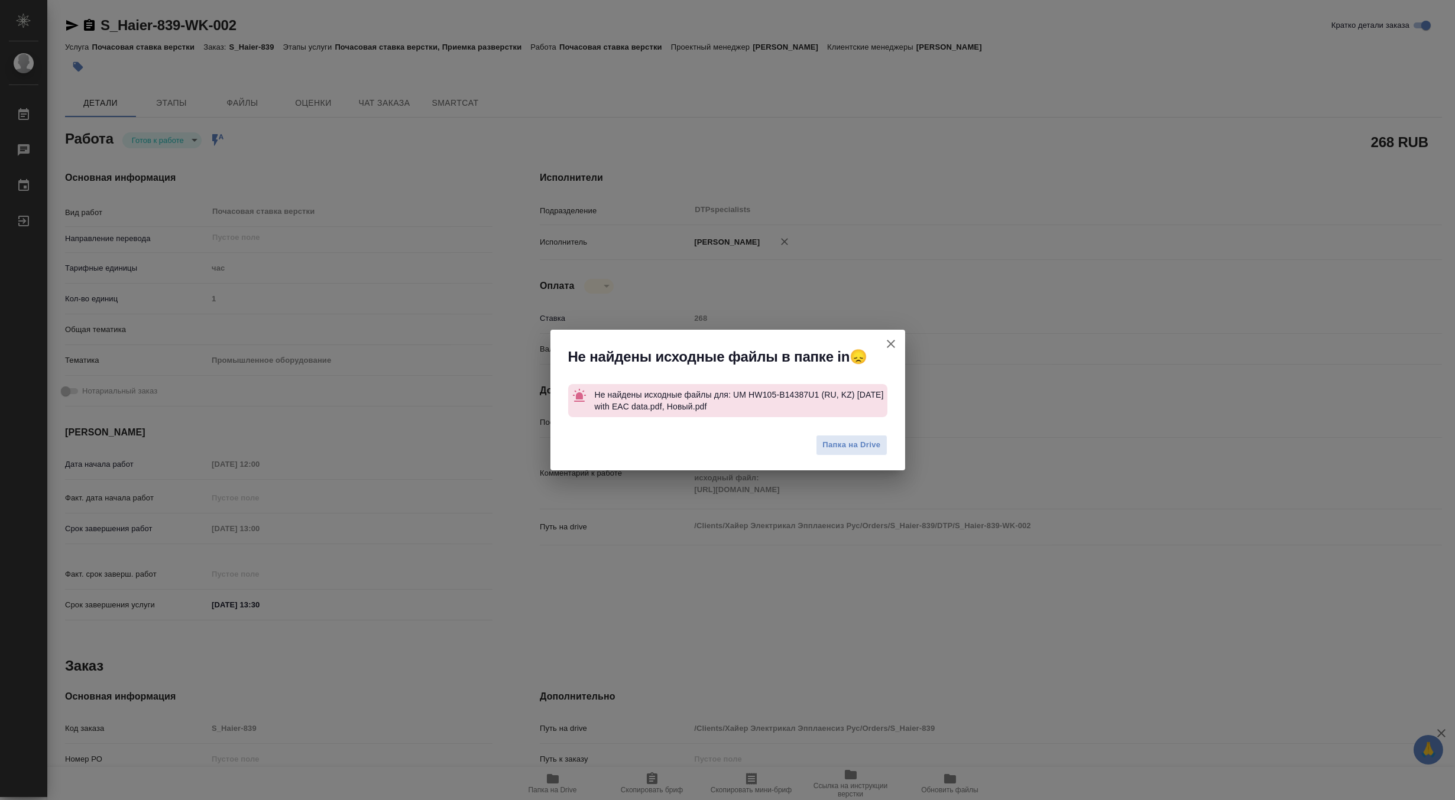
type textarea "x"
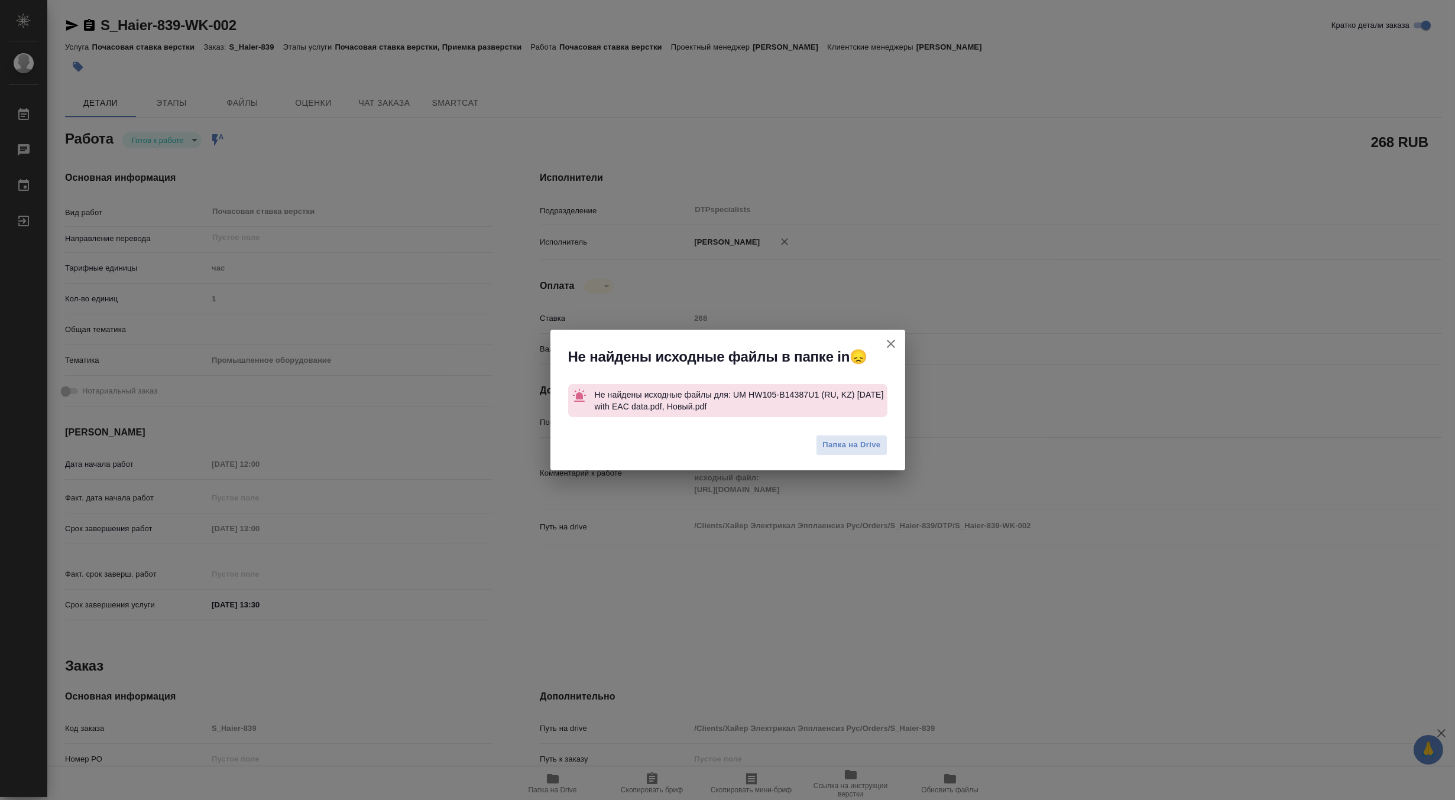
type textarea "x"
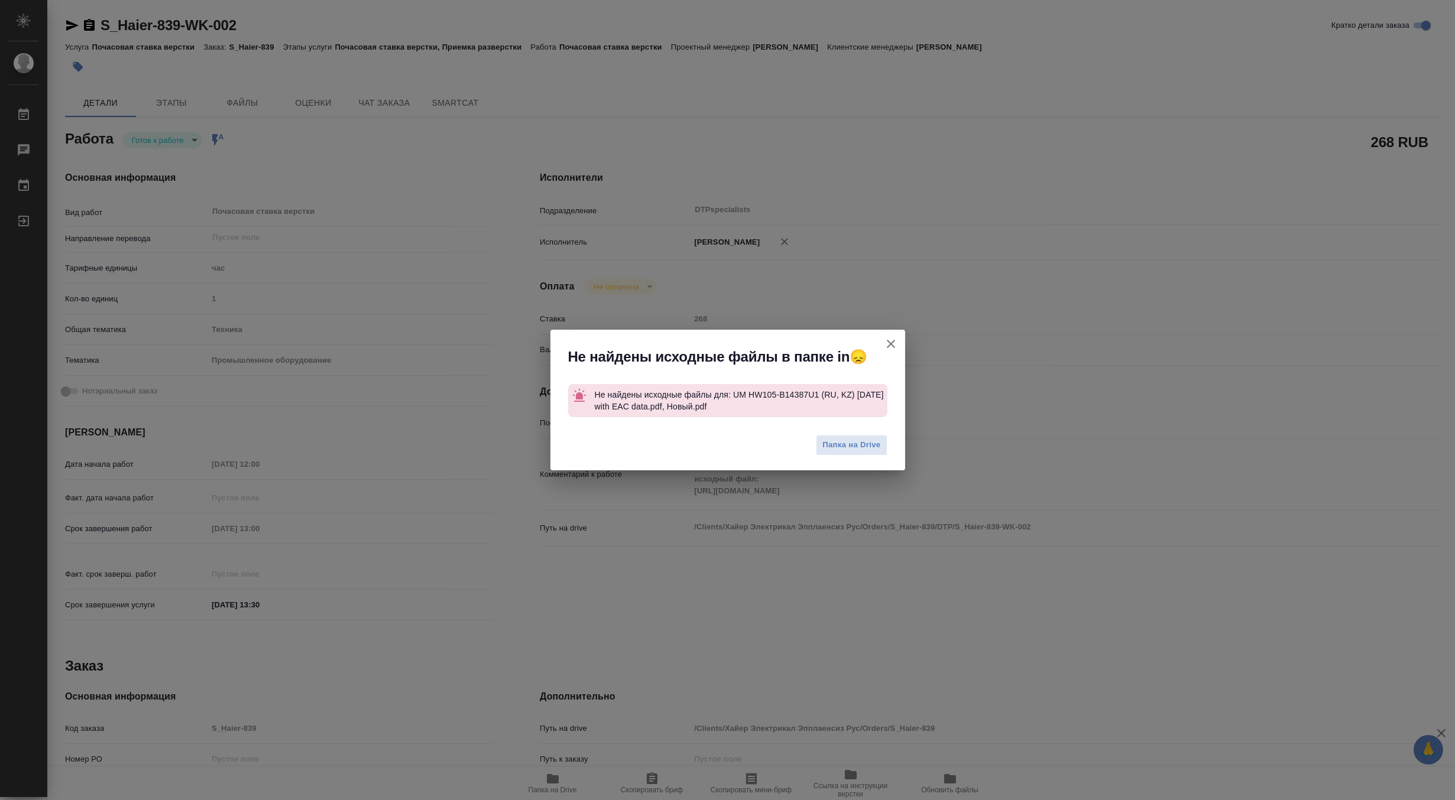
type textarea "x"
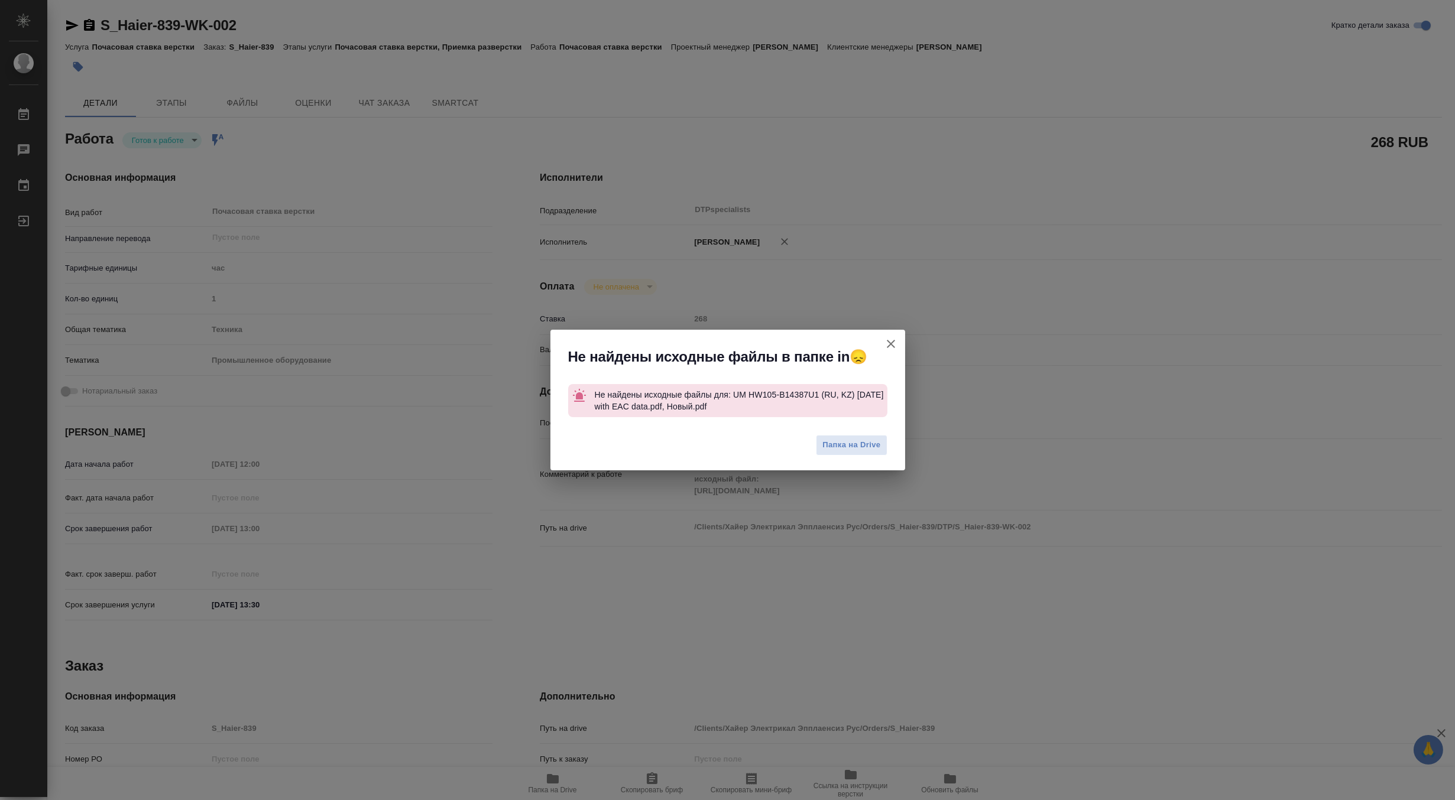
click at [1126, 232] on div "Не найдены исходные файлы в папке in😞 Не найдены исходные файлы для: UM HW105-B…" at bounding box center [727, 400] width 1455 height 800
click at [887, 344] on icon "button" at bounding box center [891, 344] width 14 height 14
type textarea "x"
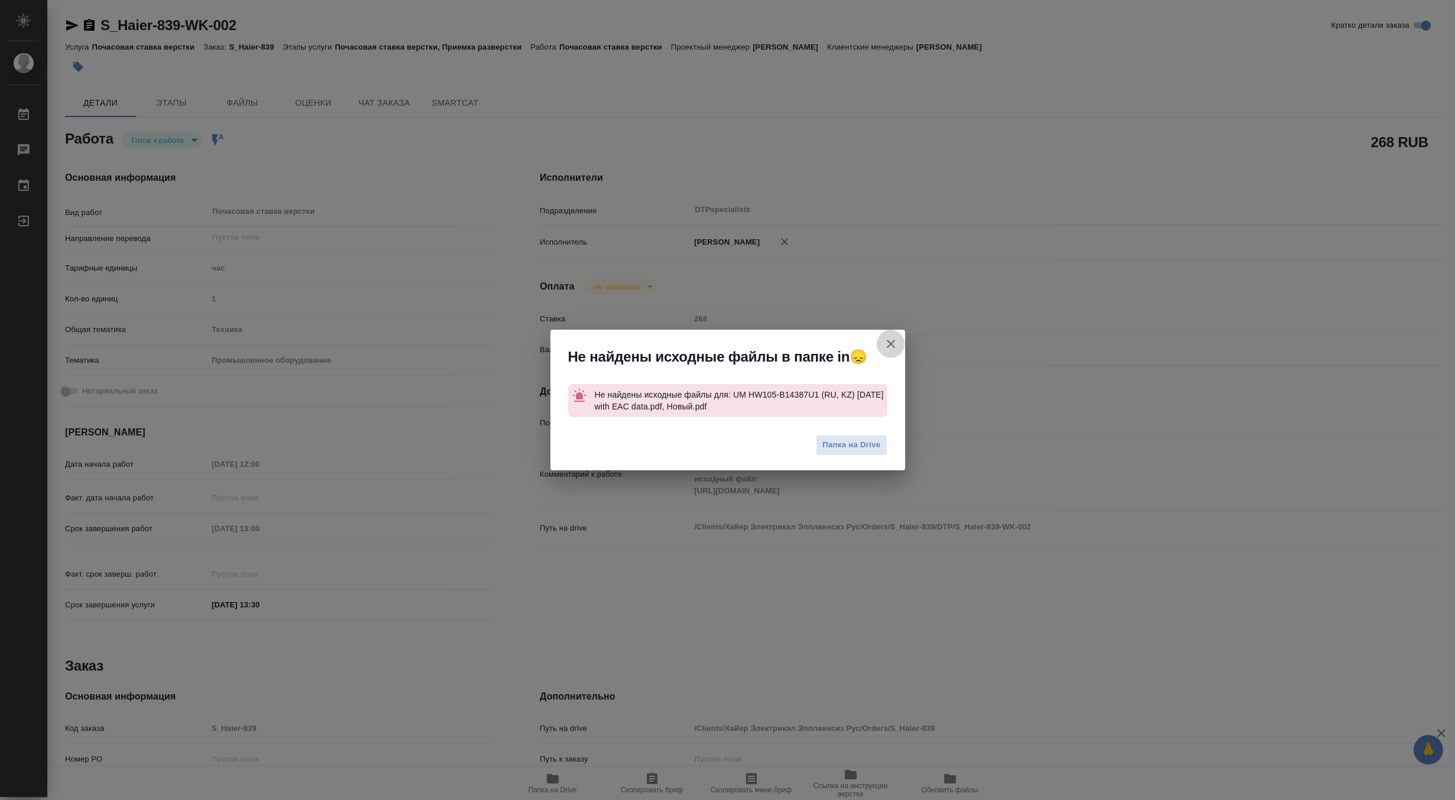
type textarea "x"
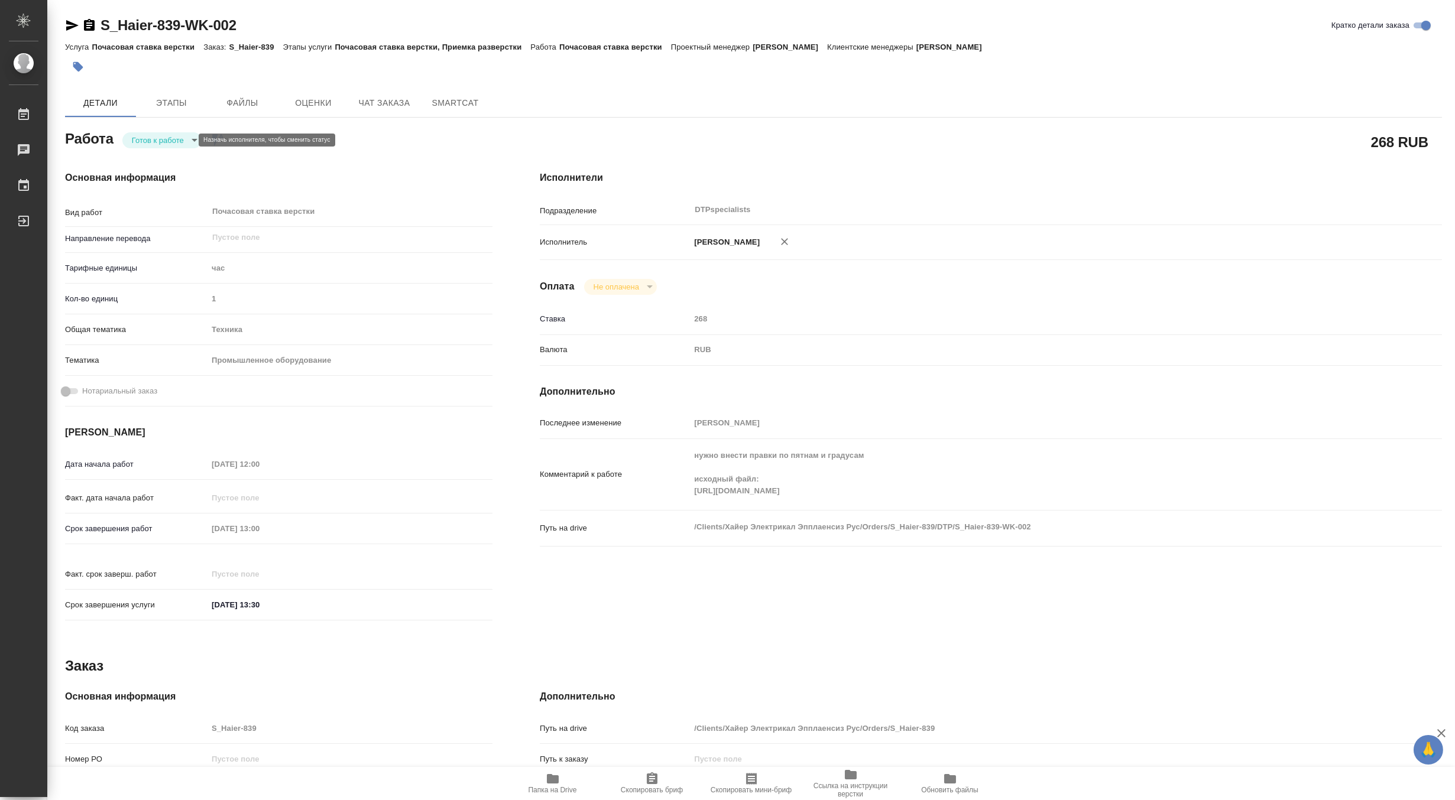
click at [158, 138] on body "🙏 .cls-1 fill:#fff; AWATERA Matveeva Maria Работы 0 Чаты График Выйти S_Haier-8…" at bounding box center [727, 400] width 1455 height 800
click at [144, 142] on button "В работе" at bounding box center [150, 140] width 39 height 13
type textarea "x"
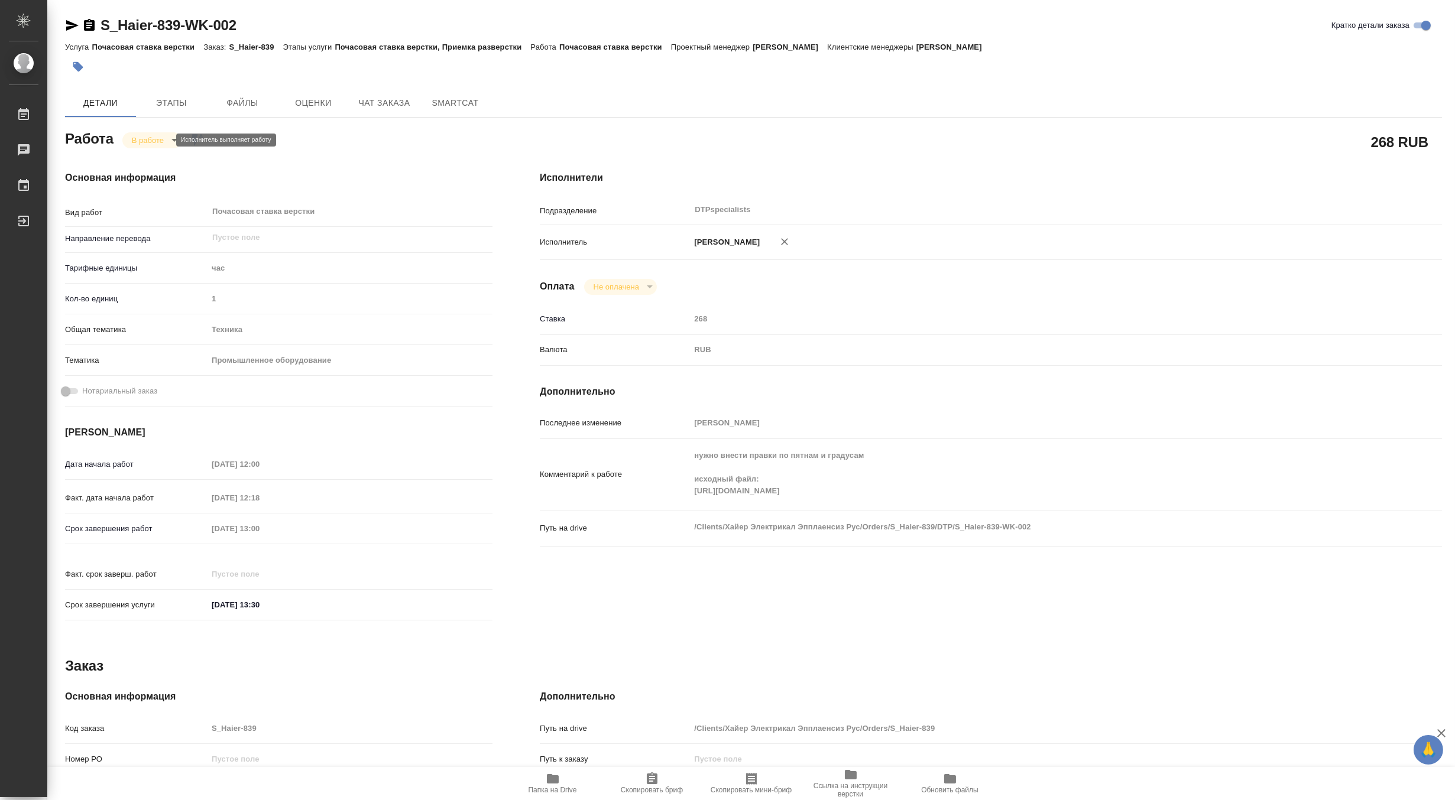
type textarea "x"
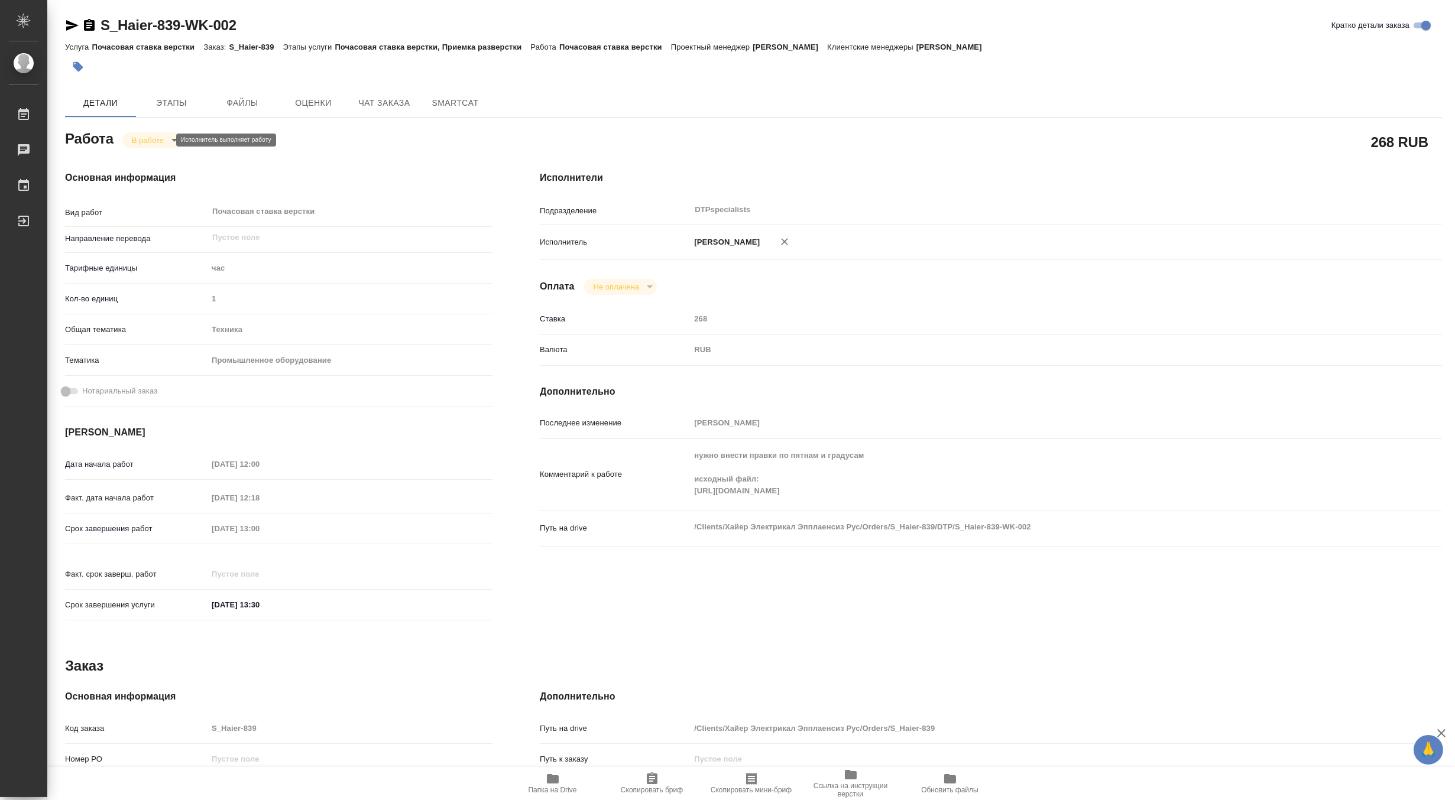
type textarea "x"
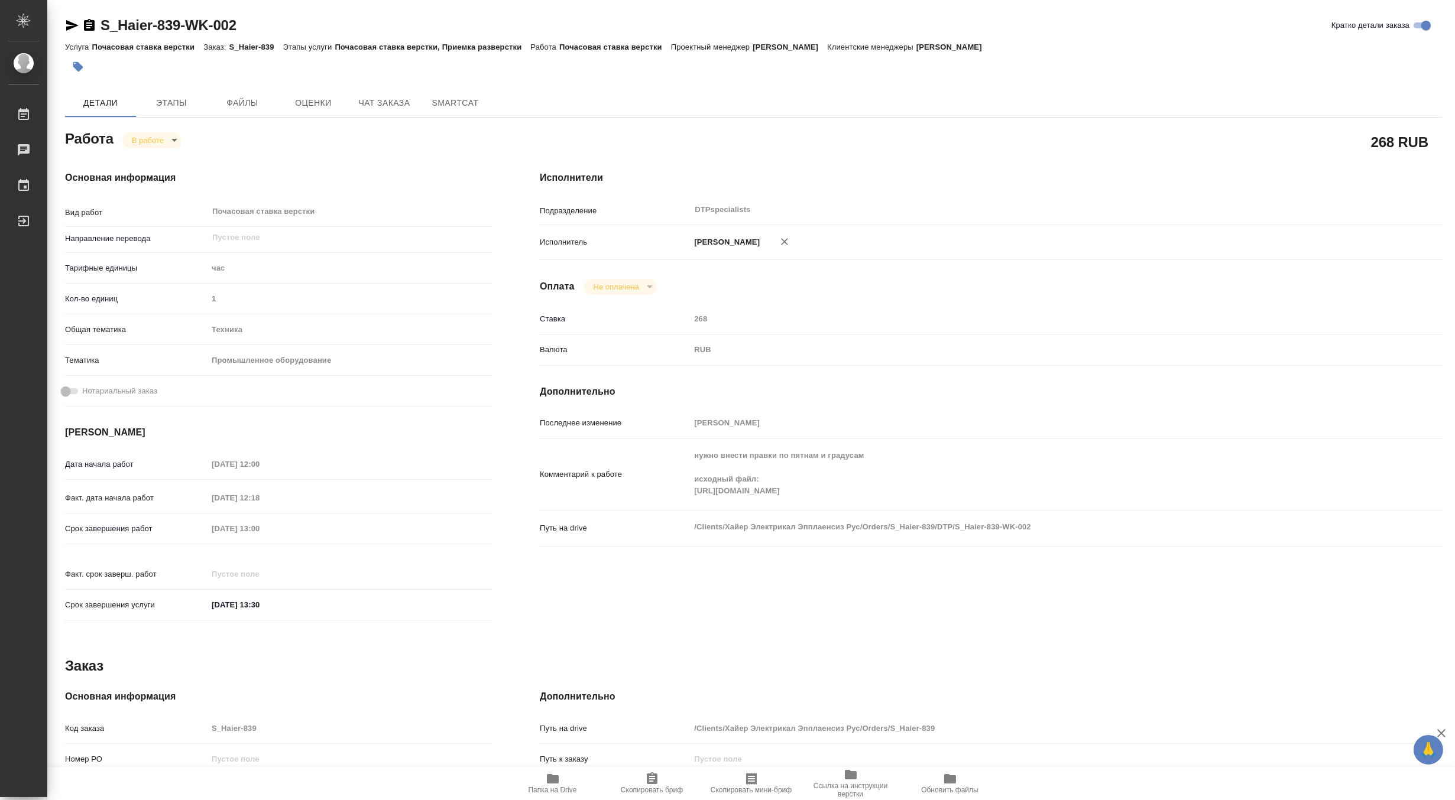
type textarea "x"
click at [577, 784] on span "Папка на Drive" at bounding box center [552, 783] width 85 height 22
drag, startPoint x: 195, startPoint y: 24, endPoint x: 98, endPoint y: 19, distance: 97.0
click at [98, 19] on div "S_Haier-839-WK-002 Кратко детали заказа" at bounding box center [753, 25] width 1377 height 19
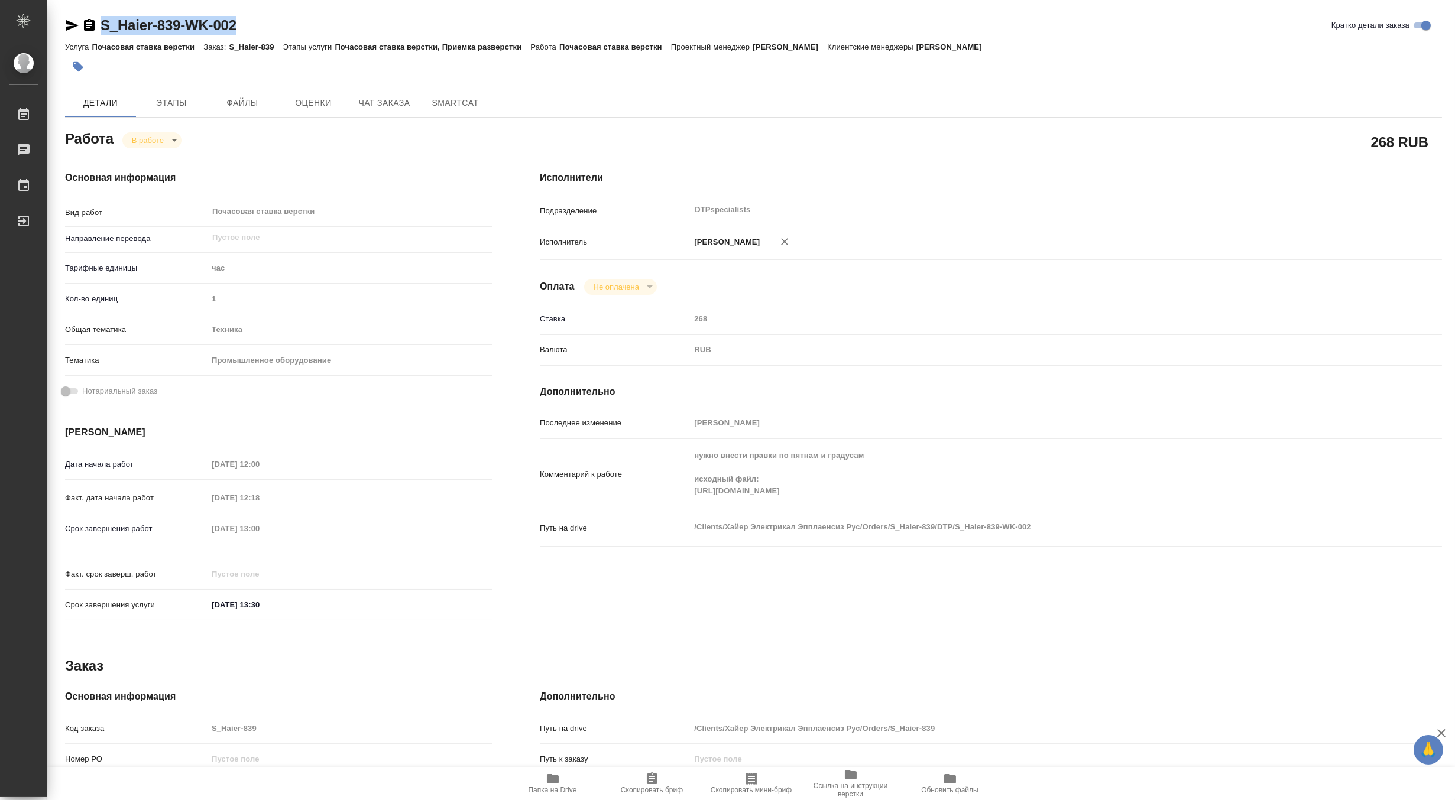
copy link "S_Haier-839-WK-002"
click at [376, 110] on button "Чат заказа" at bounding box center [384, 103] width 71 height 28
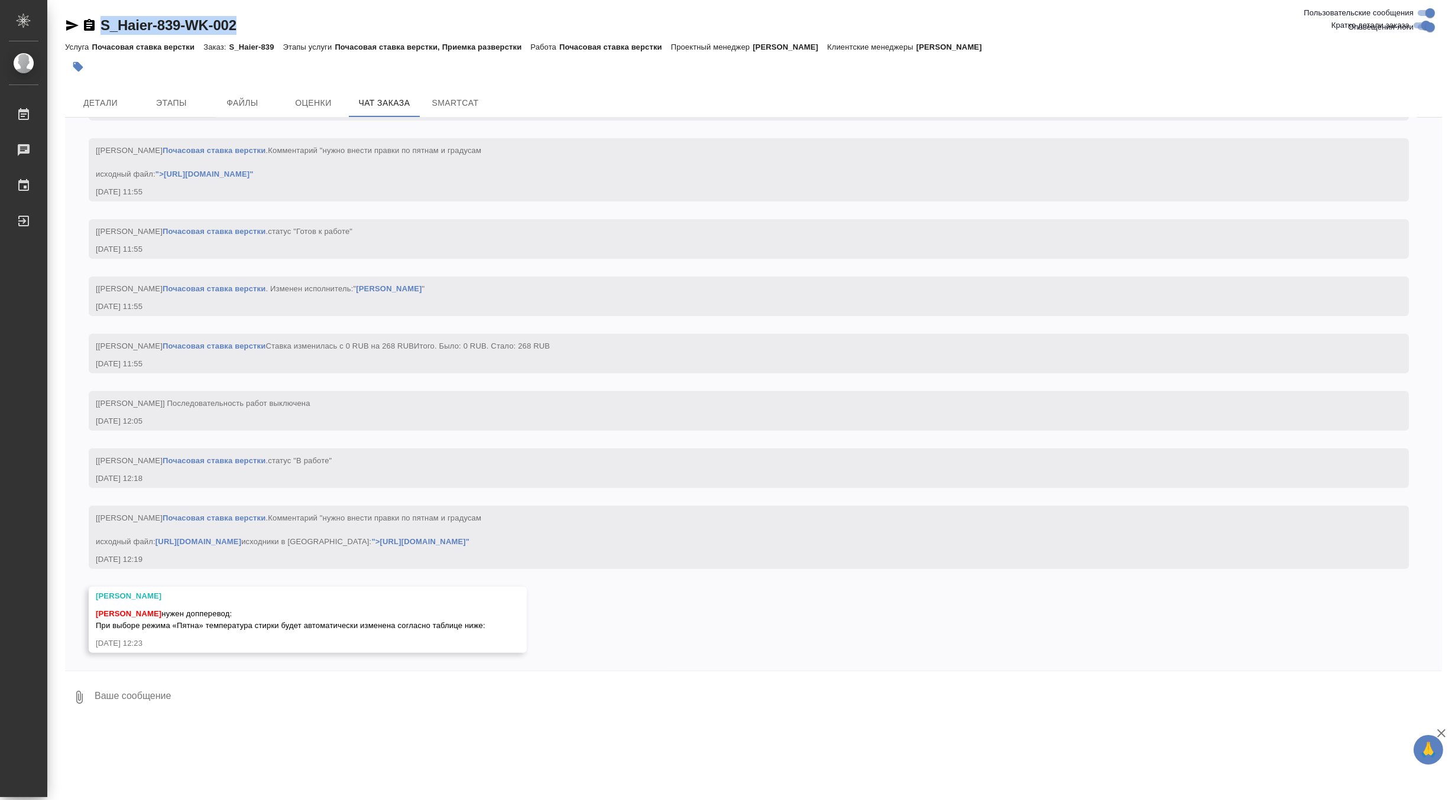
scroll to position [1538, 0]
click at [162, 699] on textarea at bounding box center [767, 697] width 1348 height 40
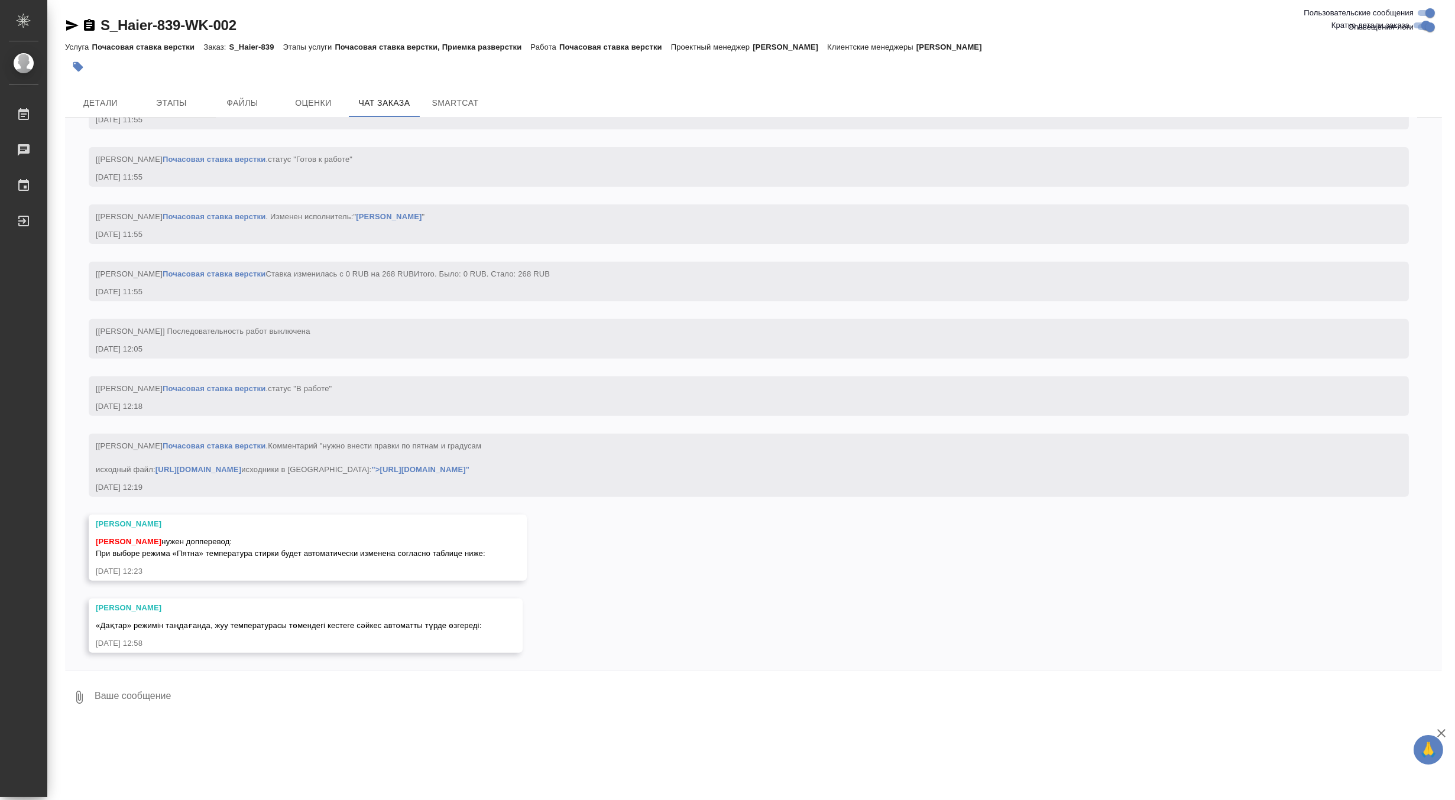
scroll to position [1609, 0]
click at [109, 111] on button "Детали" at bounding box center [100, 103] width 71 height 28
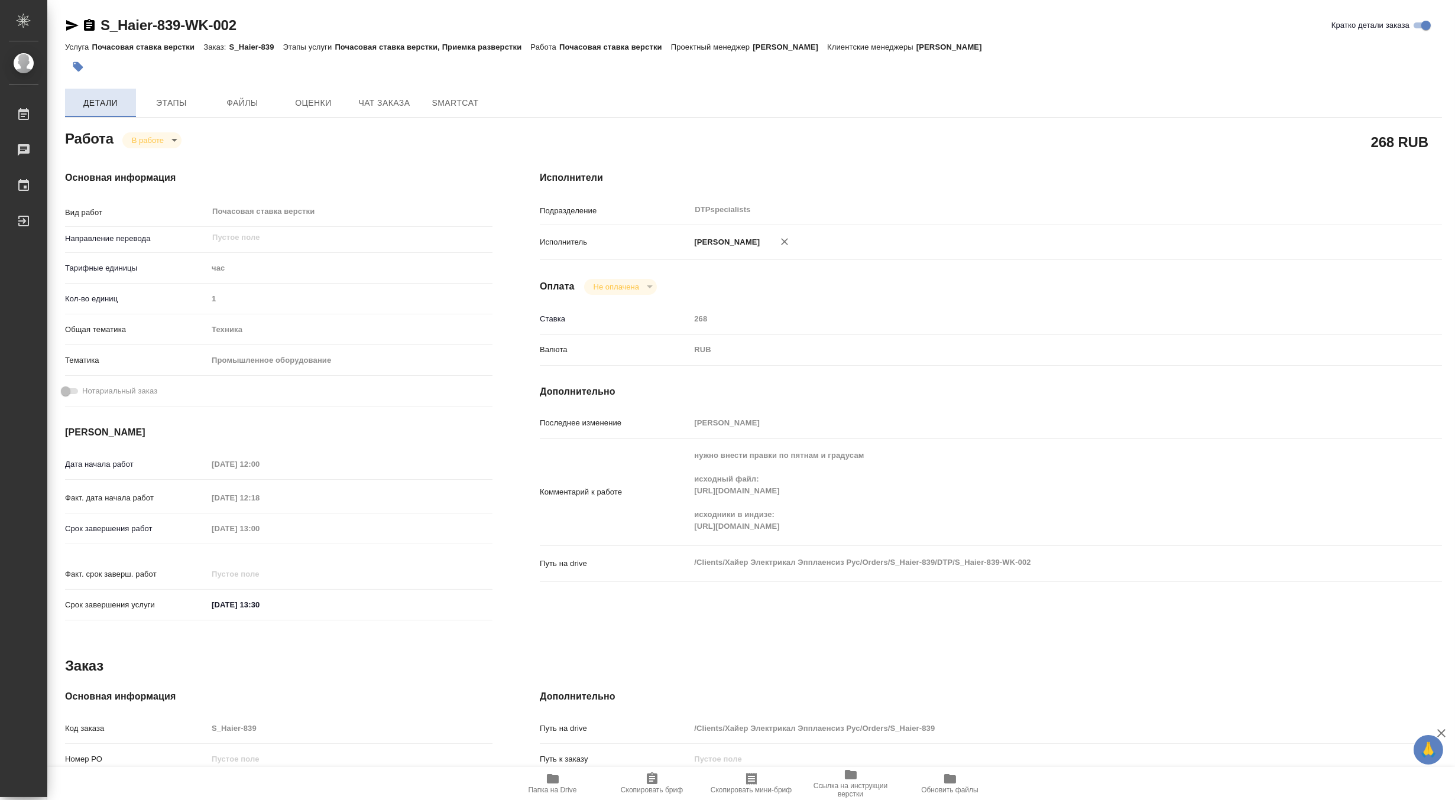
type textarea "x"
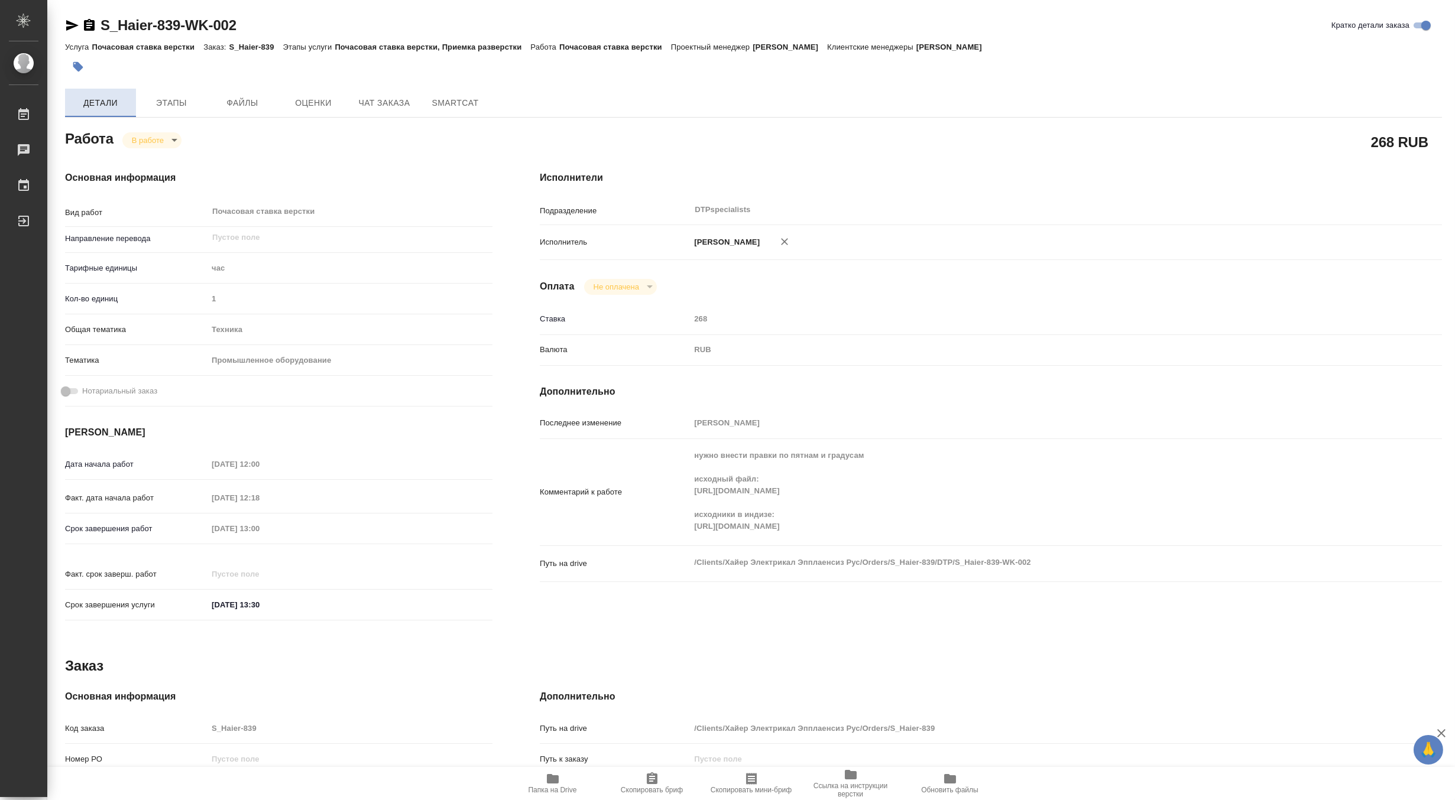
type textarea "x"
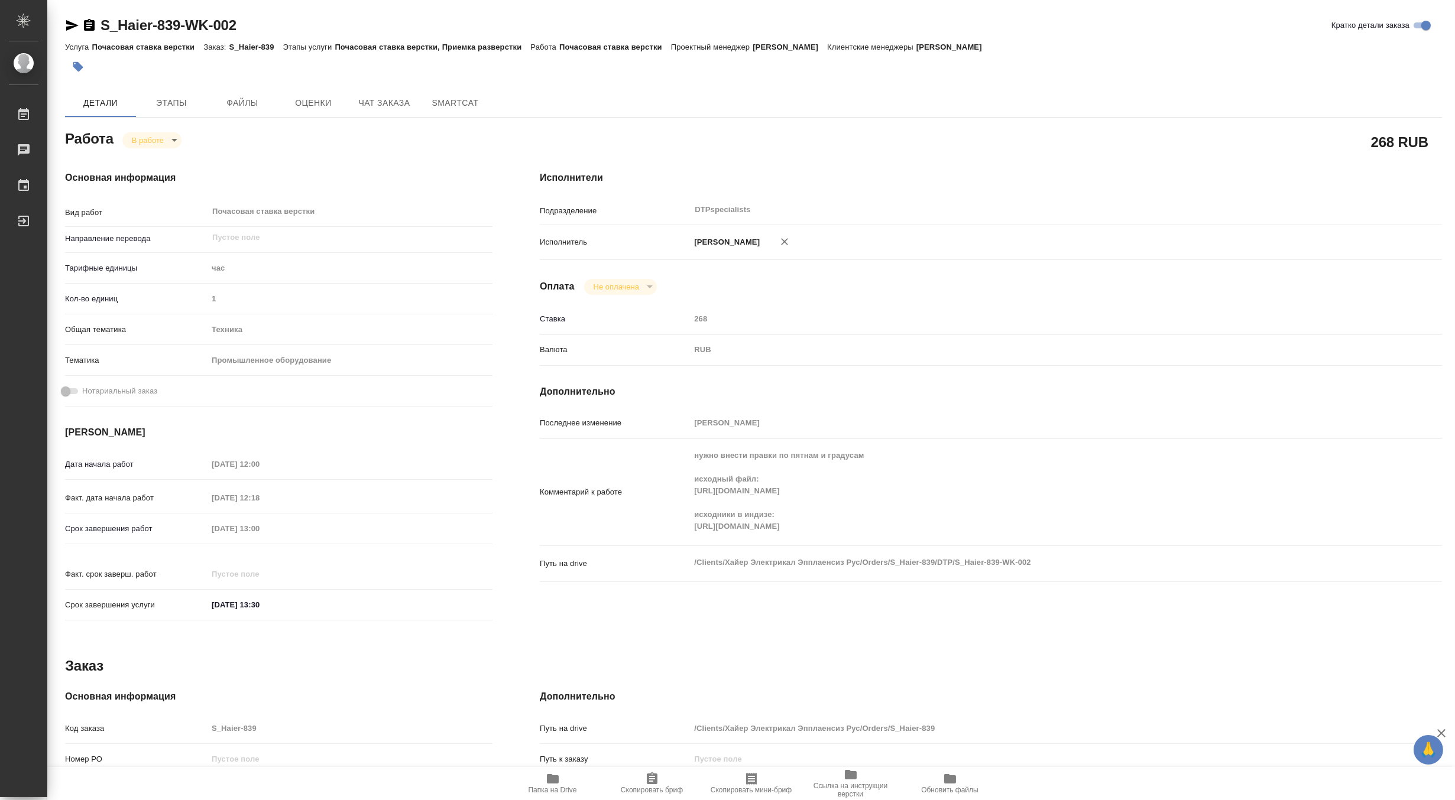
type textarea "x"
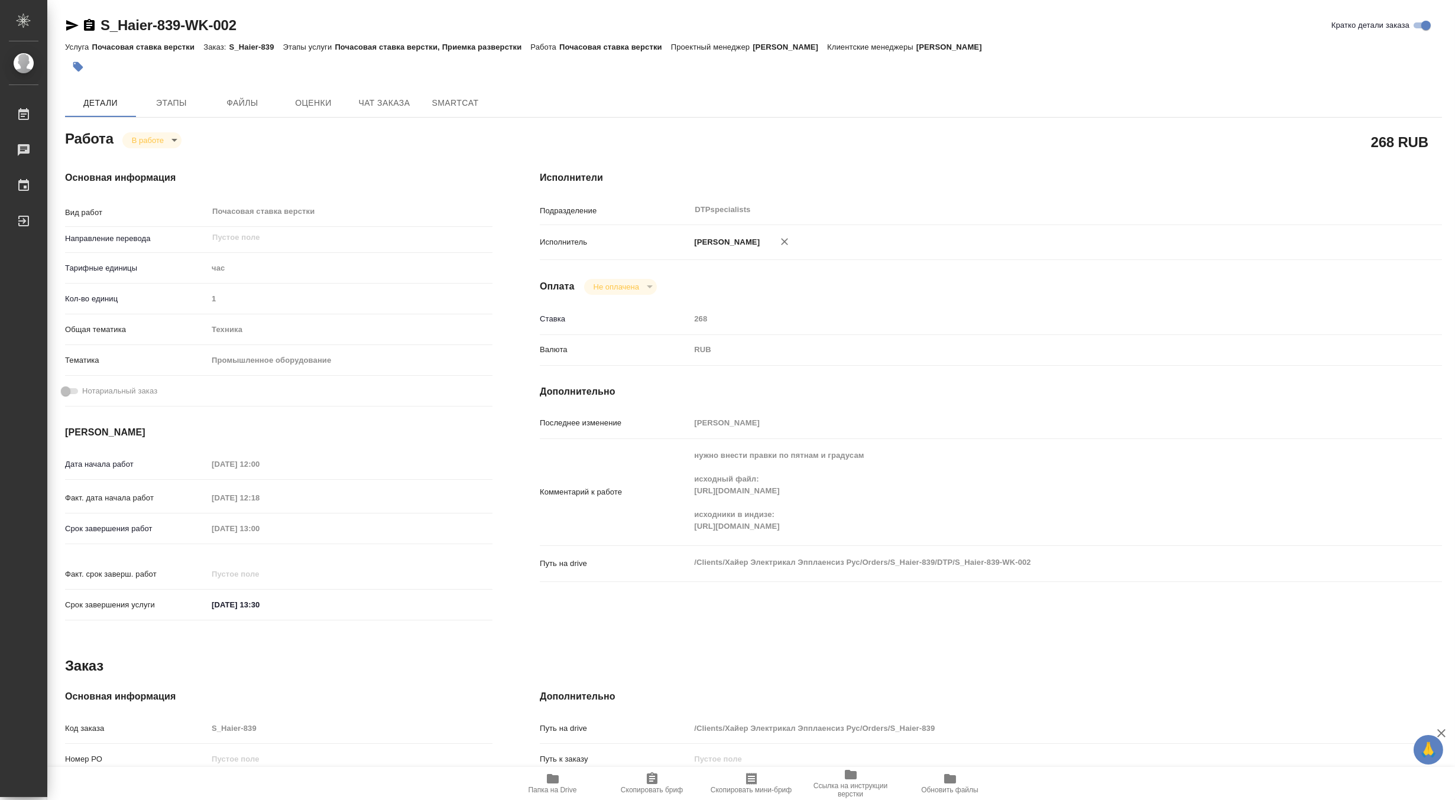
click at [569, 784] on span "Папка на Drive" at bounding box center [552, 783] width 85 height 22
click at [138, 137] on body "🙏 .cls-1 fill:#fff; AWATERA Matveeva Maria Работы 0 Чаты График Выйти S_Haier-8…" at bounding box center [727, 400] width 1455 height 800
click at [138, 154] on button "Выполнен" at bounding box center [152, 160] width 43 height 13
type textarea "x"
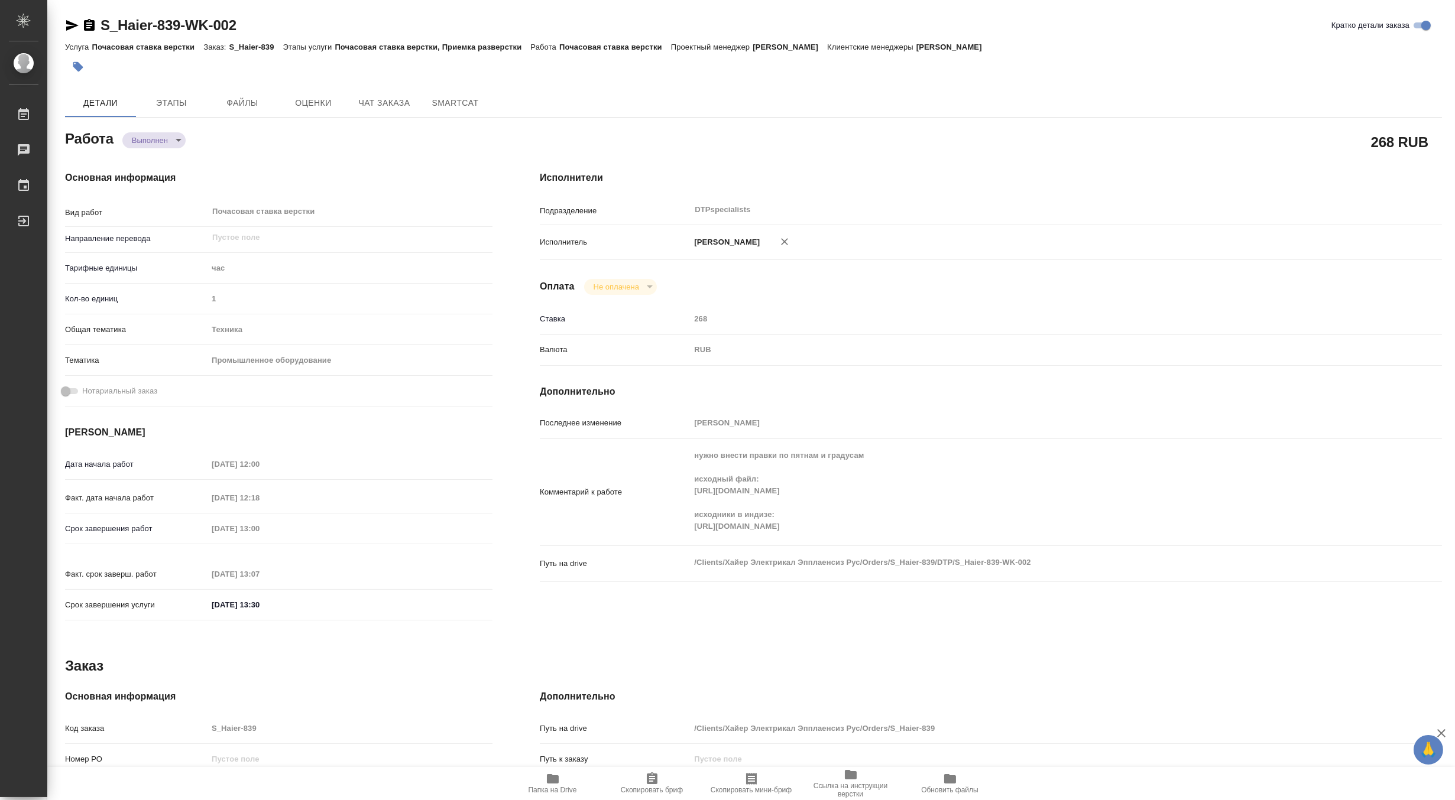
type textarea "x"
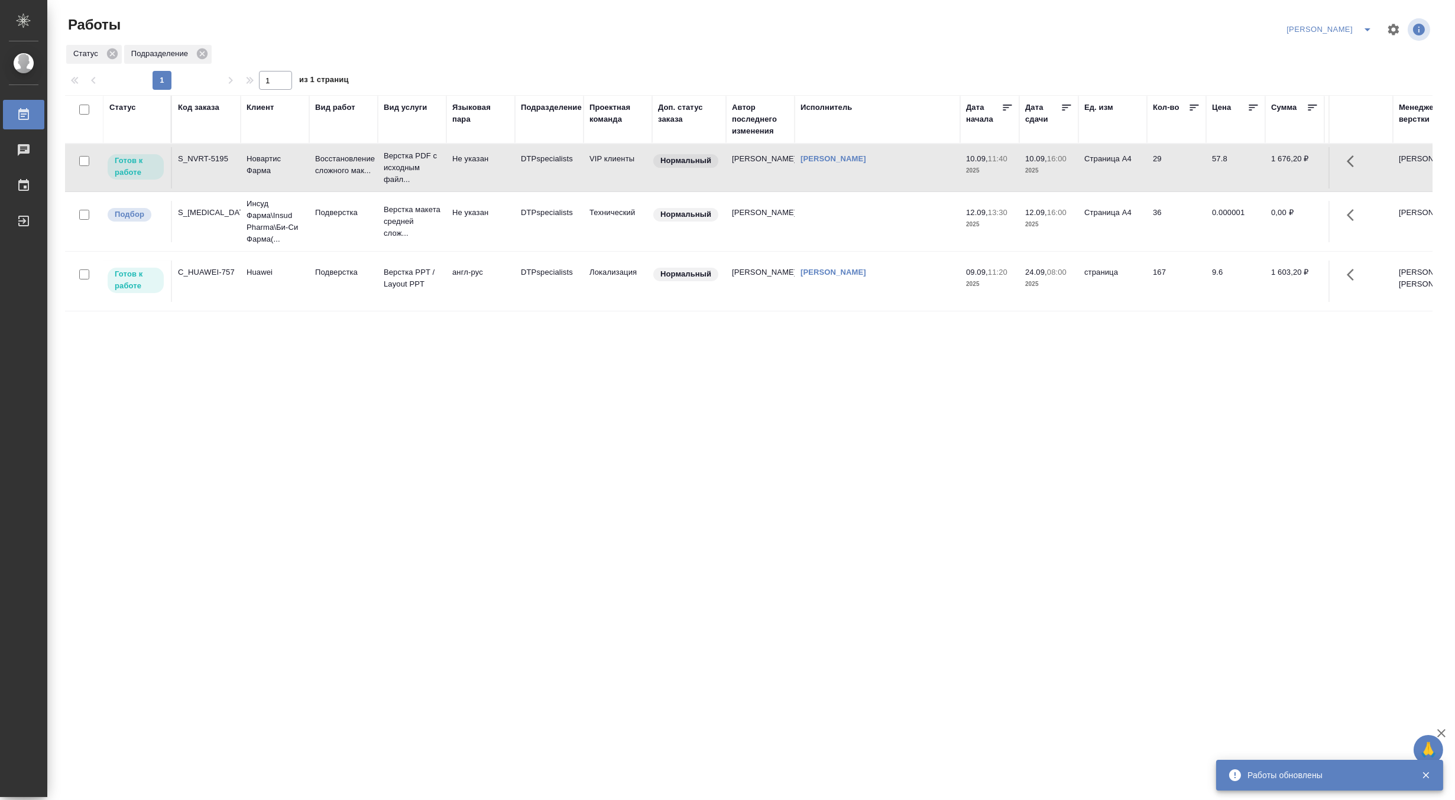
click at [1354, 20] on div "[PERSON_NAME]" at bounding box center [1331, 29] width 96 height 19
click at [1363, 28] on icon "split button" at bounding box center [1367, 29] width 14 height 14
click at [1345, 51] on li "[PERSON_NAME] работе" at bounding box center [1321, 53] width 113 height 19
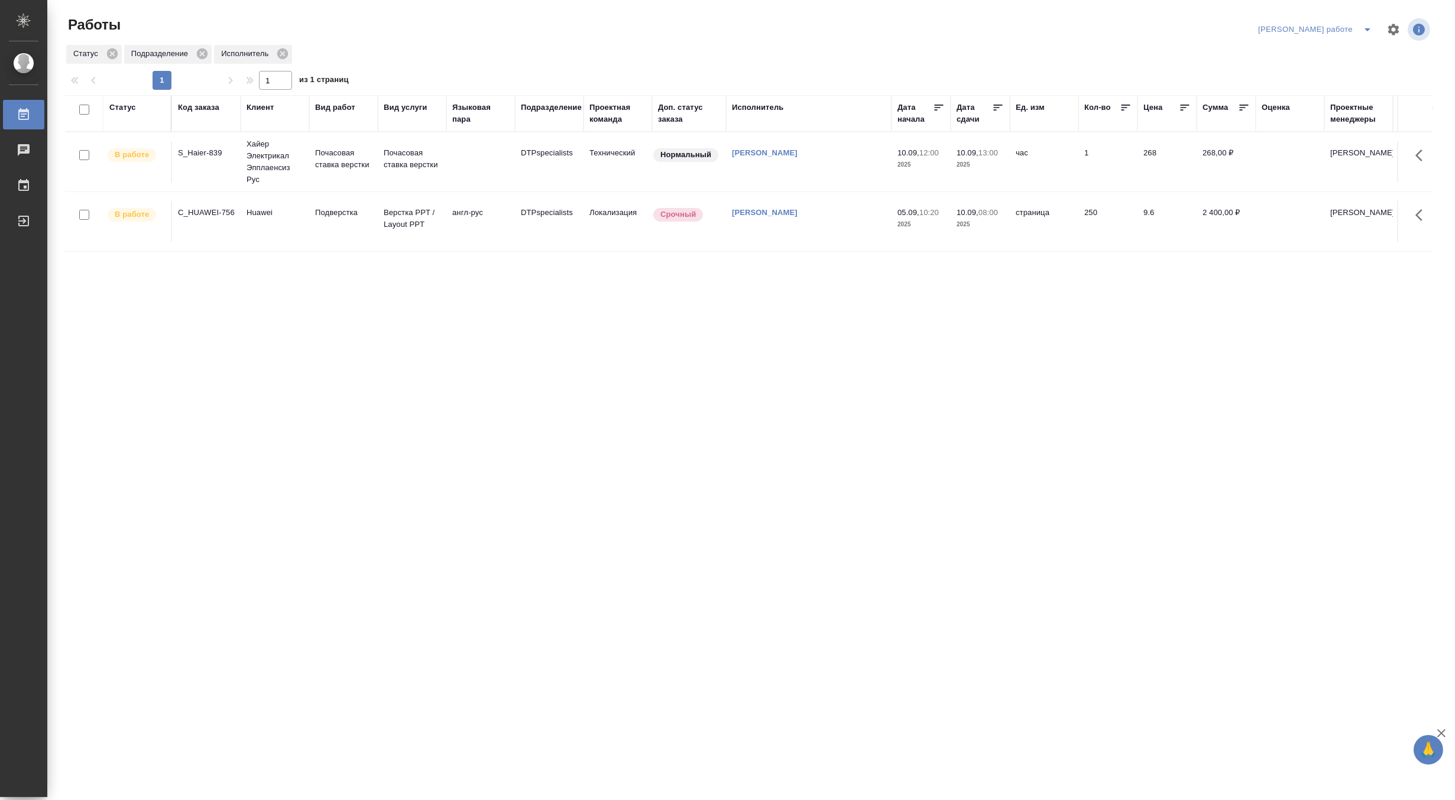
click at [315, 231] on td "Подверстка" at bounding box center [343, 221] width 69 height 41
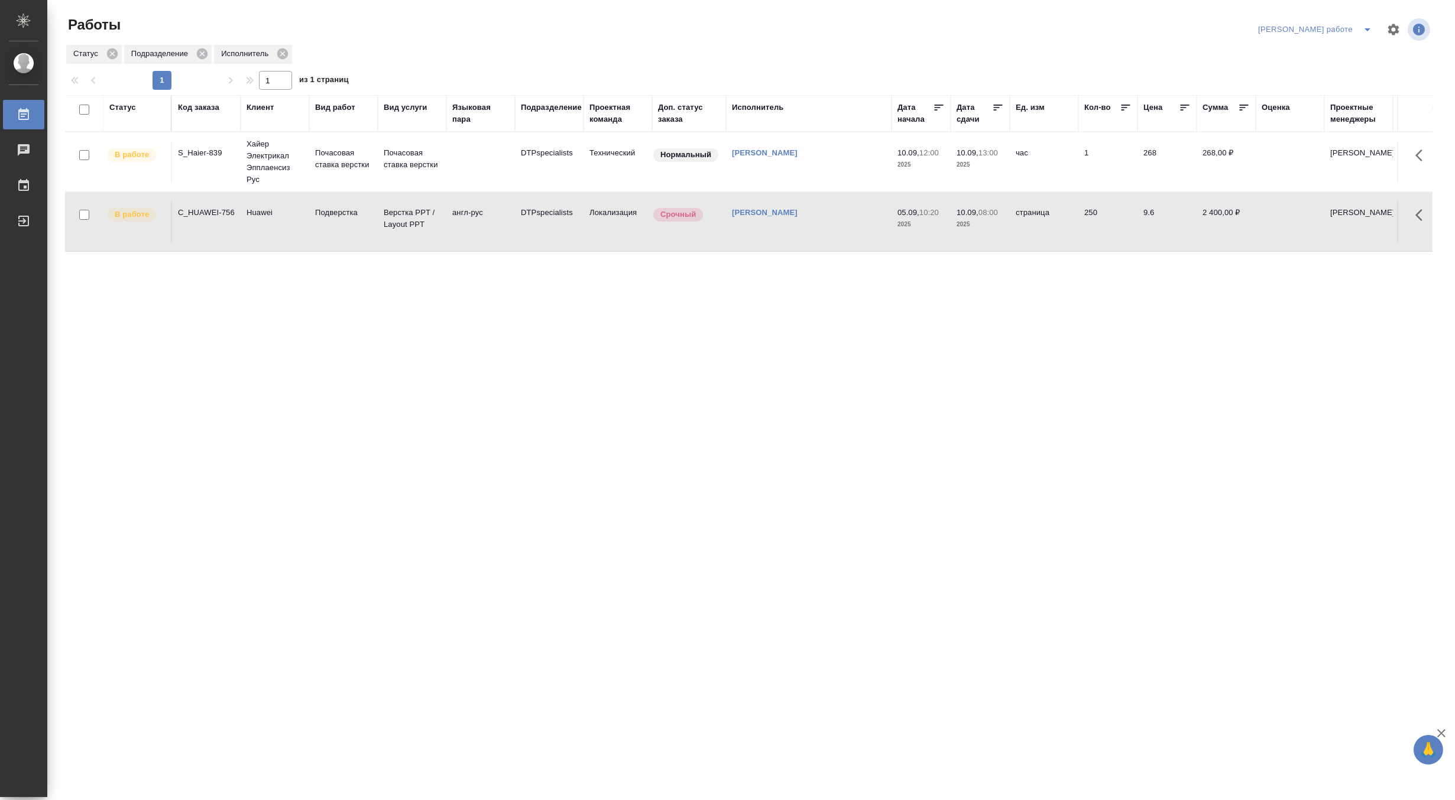
click at [315, 231] on td "Подверстка" at bounding box center [343, 221] width 69 height 41
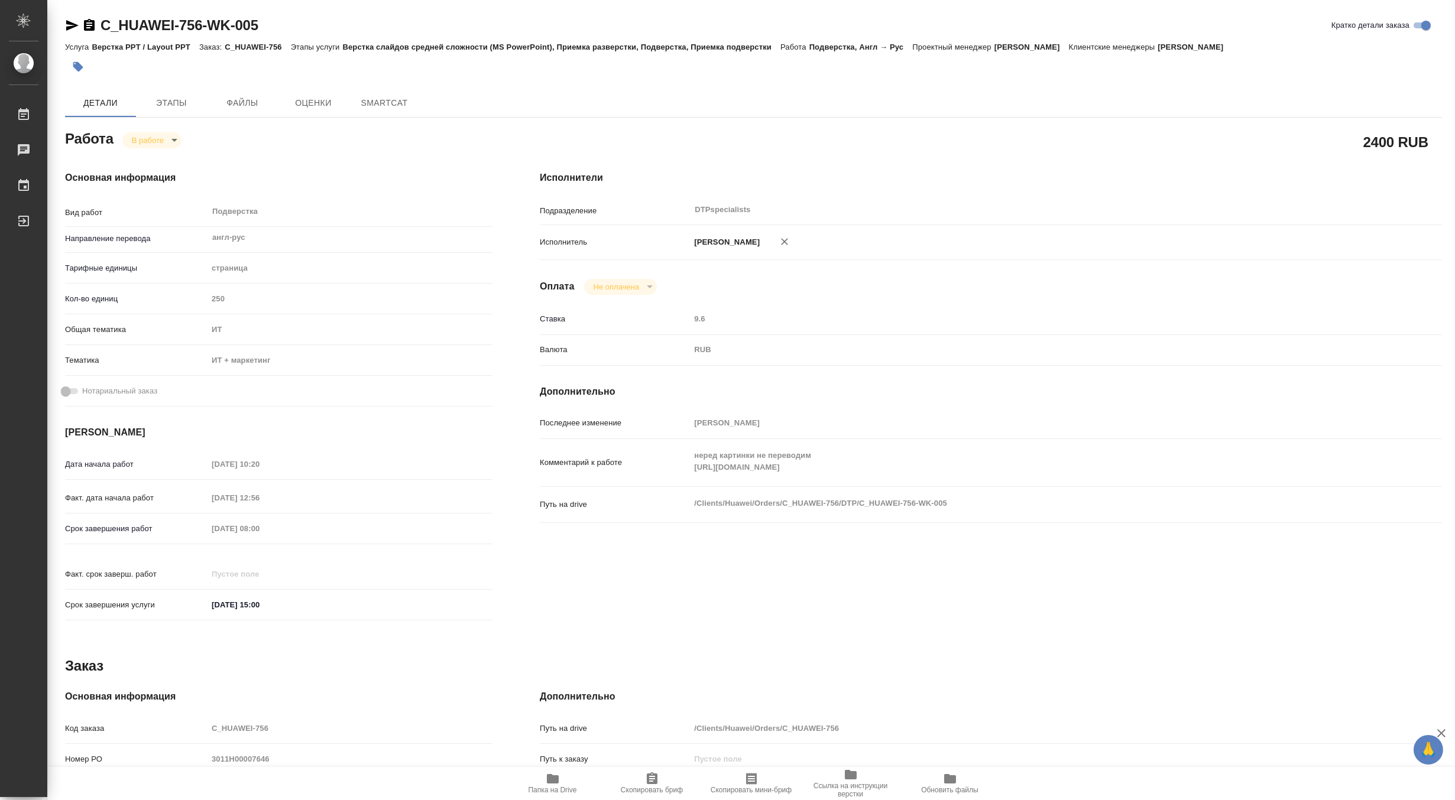
type textarea "x"
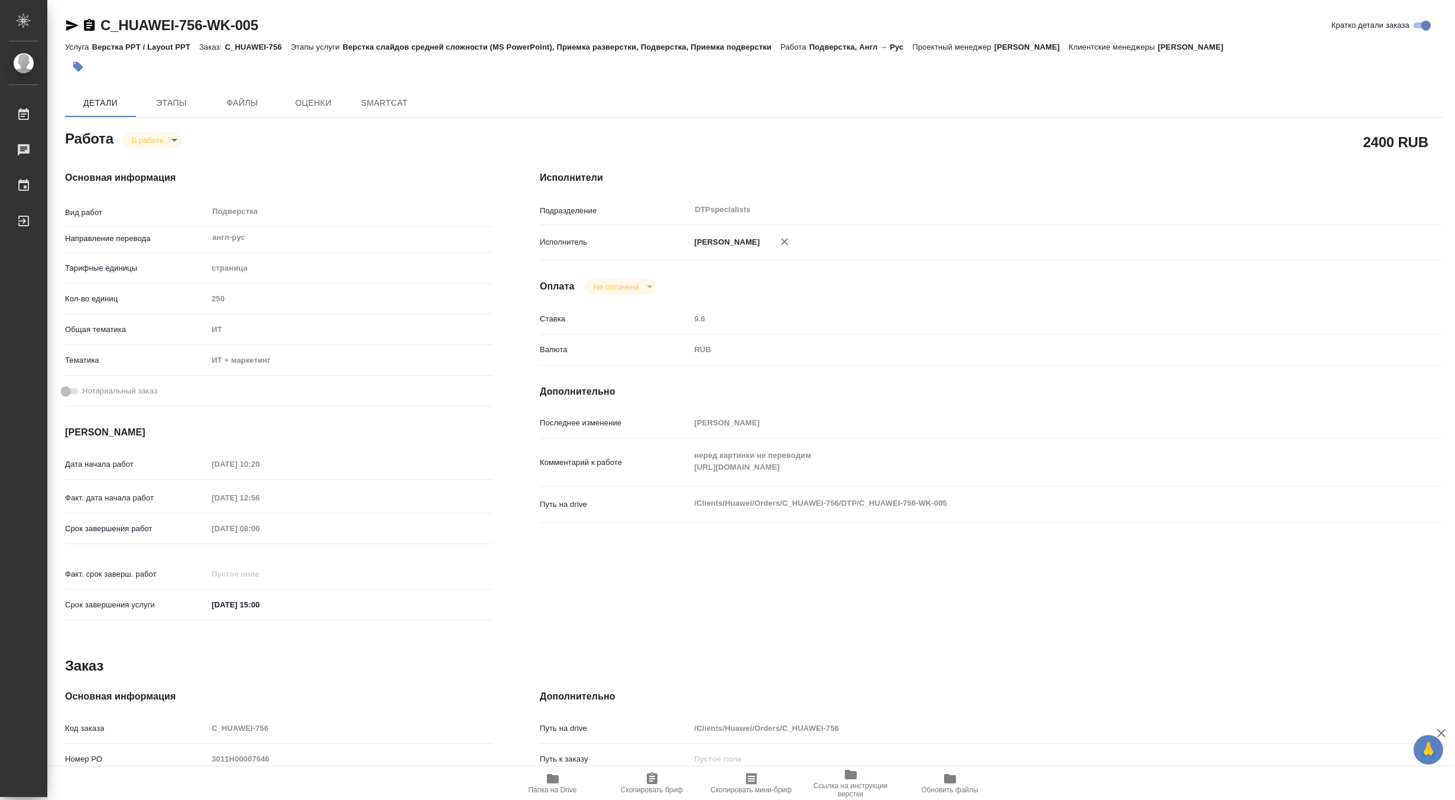
type textarea "x"
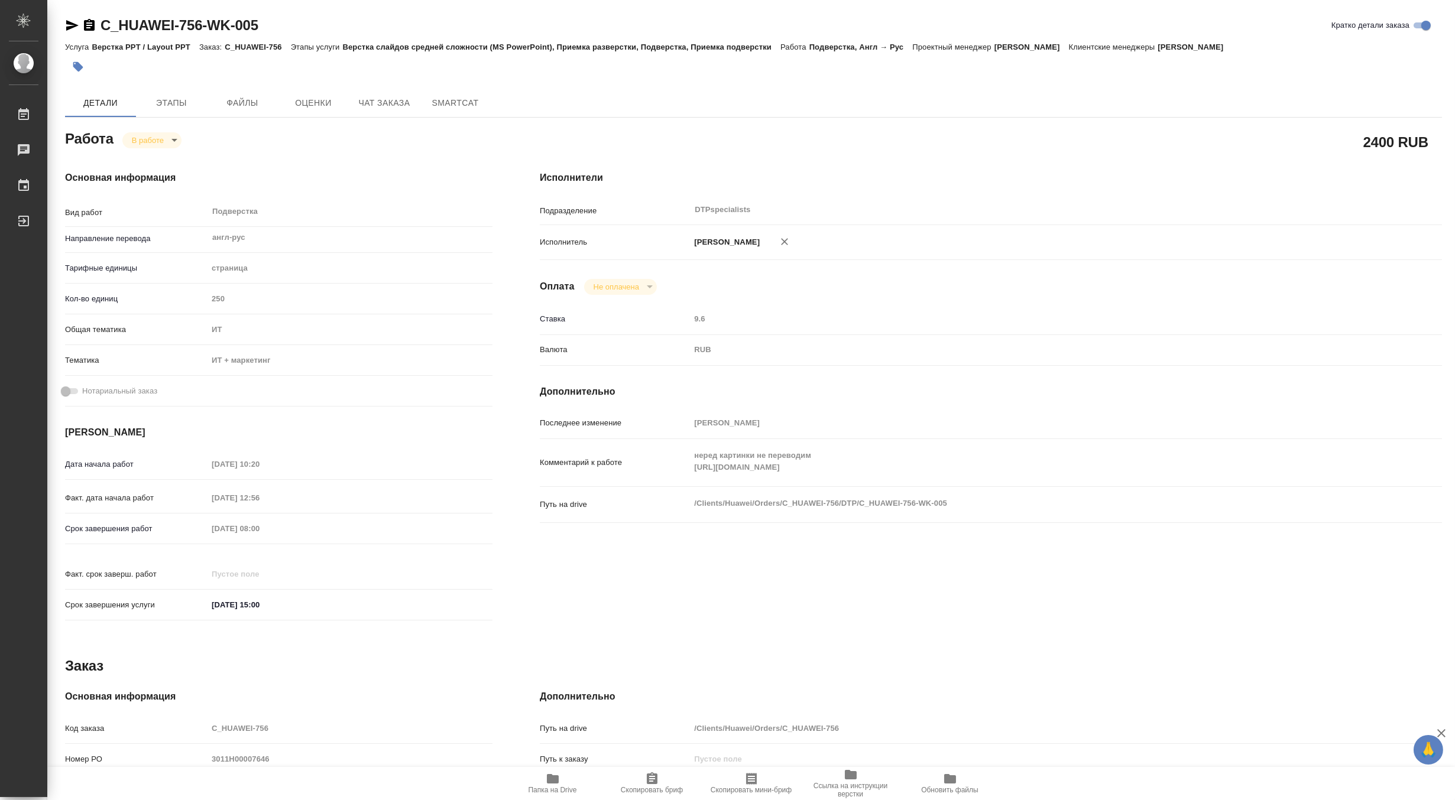
type textarea "x"
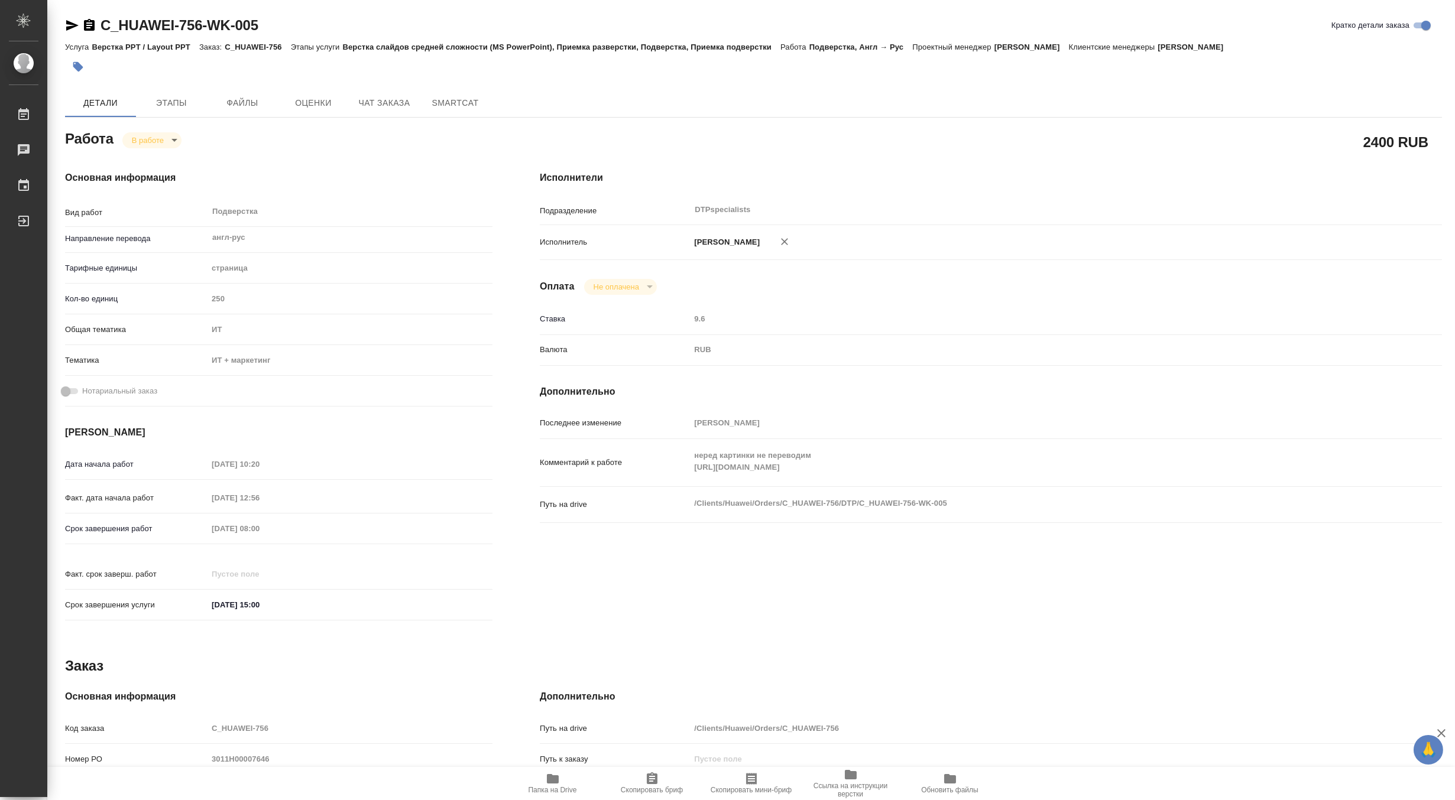
type textarea "x"
